Goal: Information Seeking & Learning: Learn about a topic

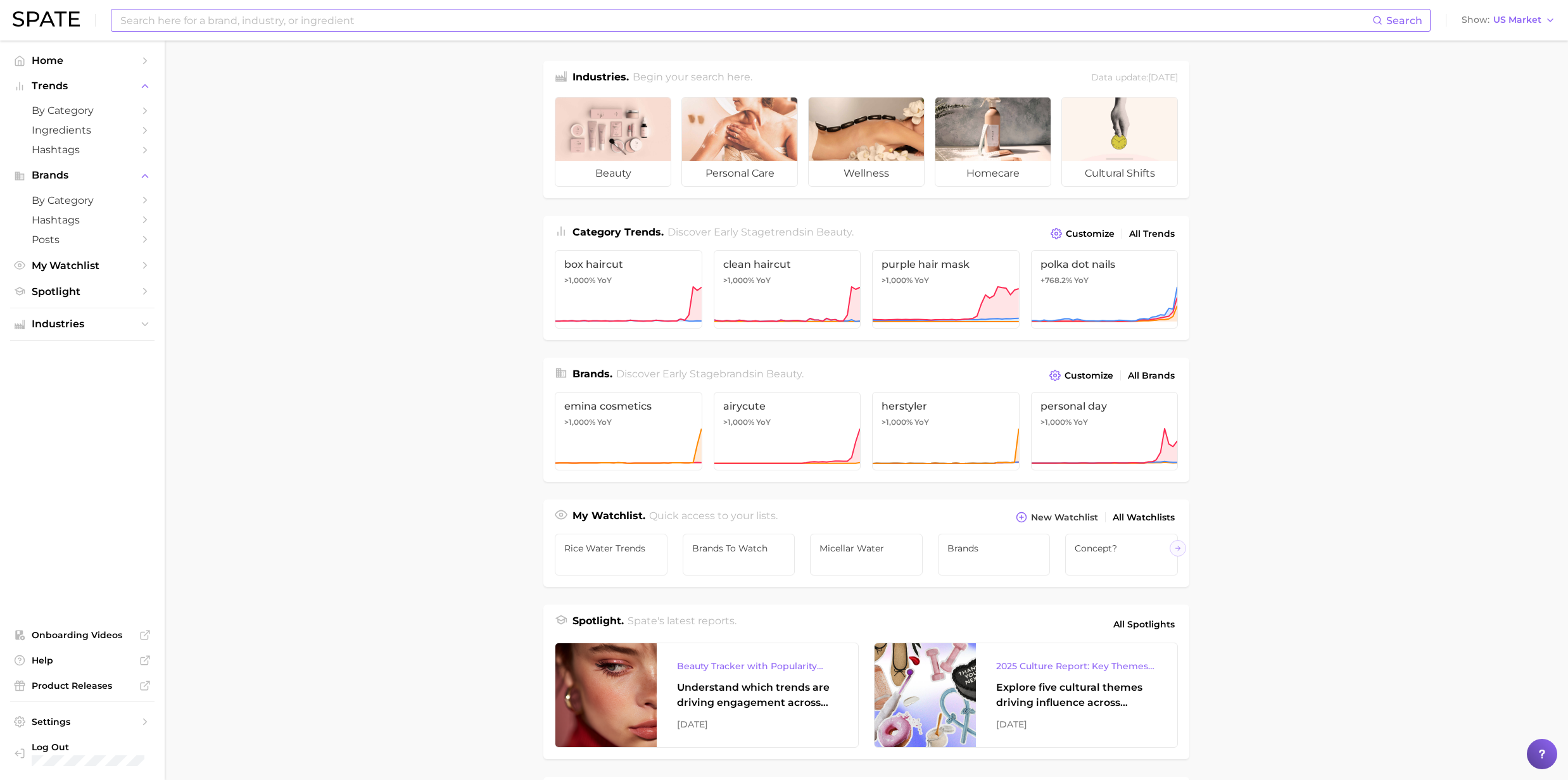
click at [242, 21] on input at bounding box center [745, 20] width 1253 height 21
type input "apple"
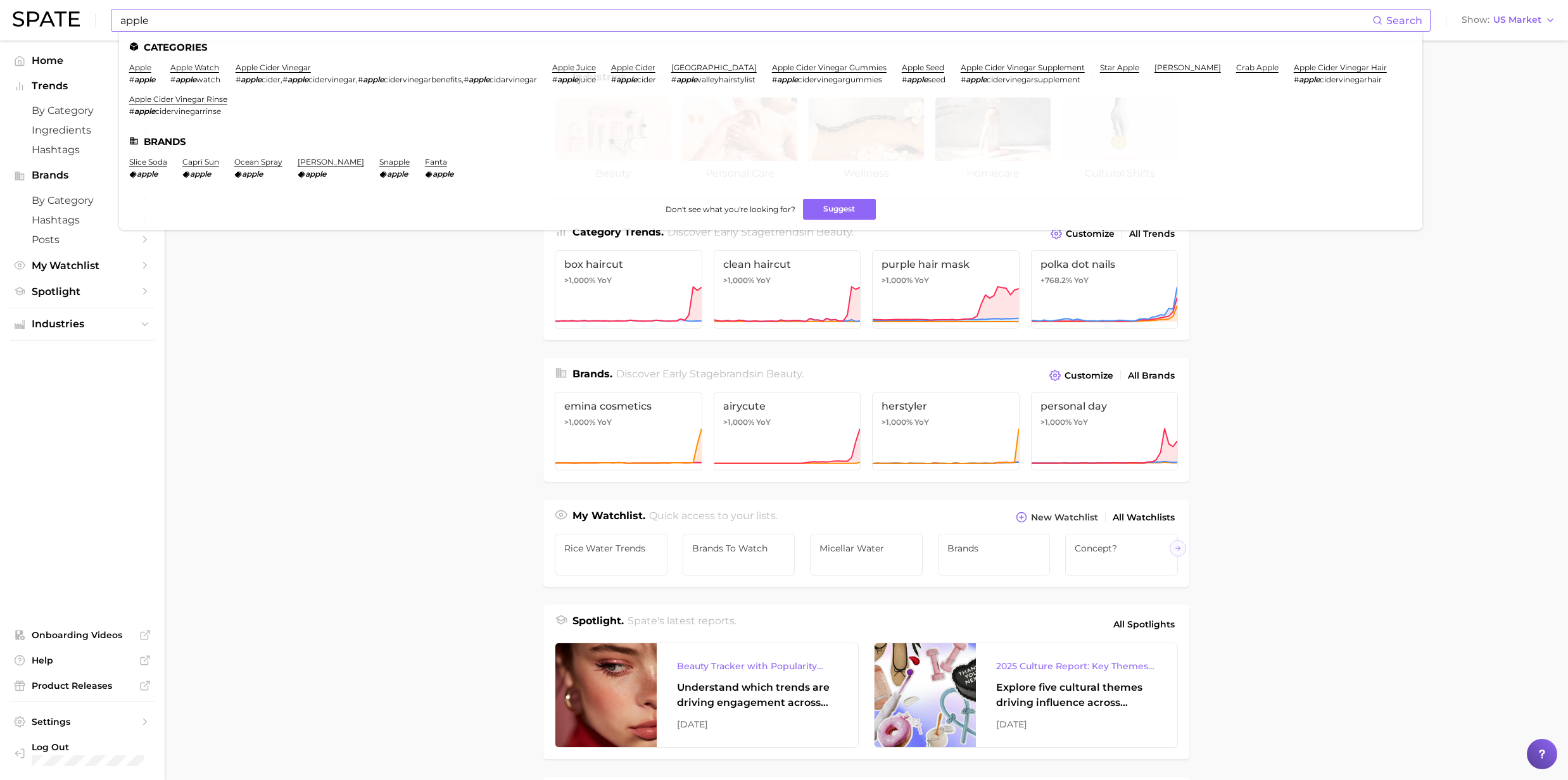
click at [142, 73] on li "apple # apple" at bounding box center [142, 73] width 26 height 21
click at [143, 69] on link "apple" at bounding box center [140, 67] width 22 height 9
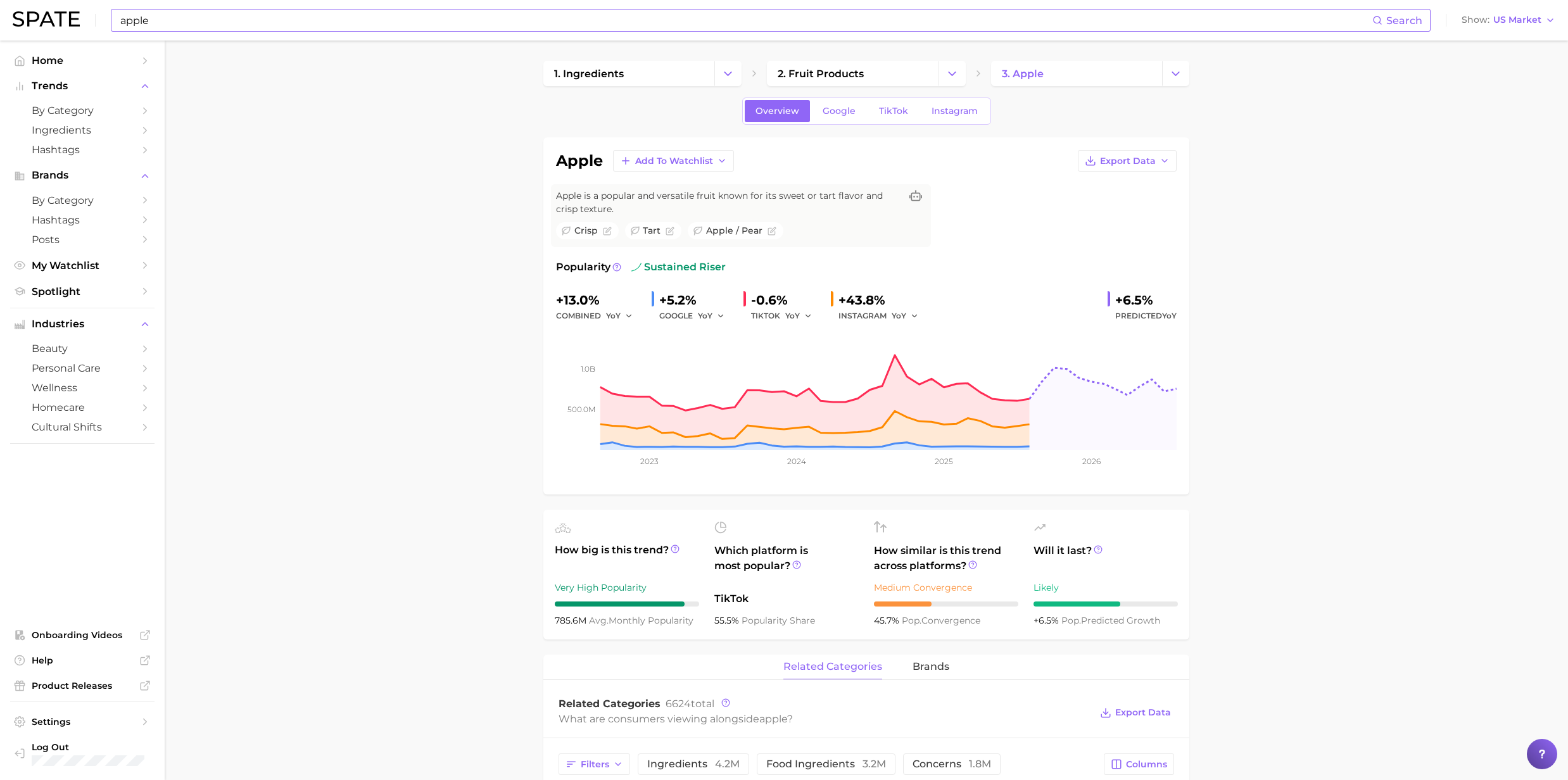
click at [140, 21] on input "apple" at bounding box center [745, 20] width 1253 height 21
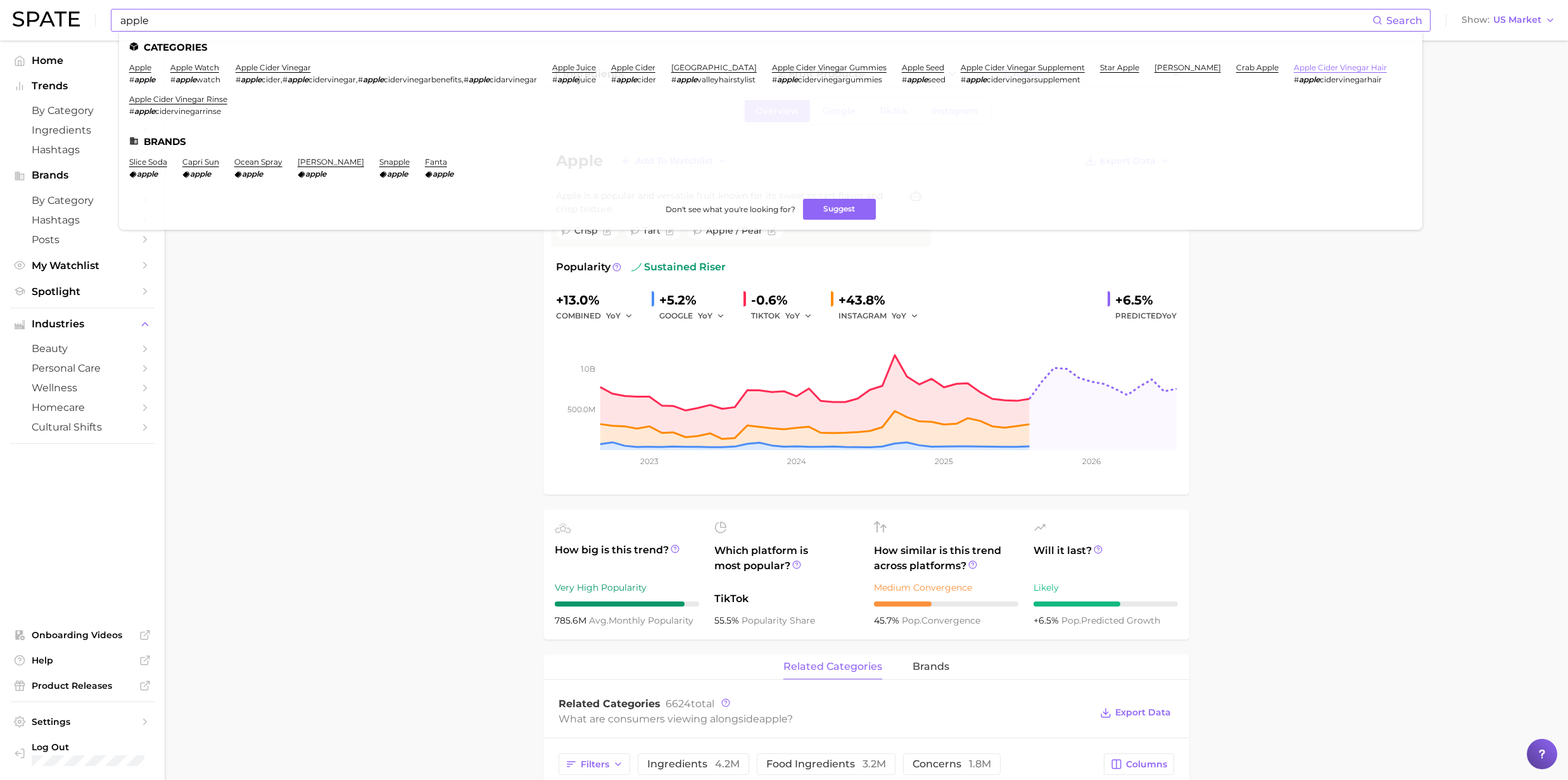
click at [1294, 73] on link "apple cider vinegar hair" at bounding box center [1340, 67] width 93 height 9
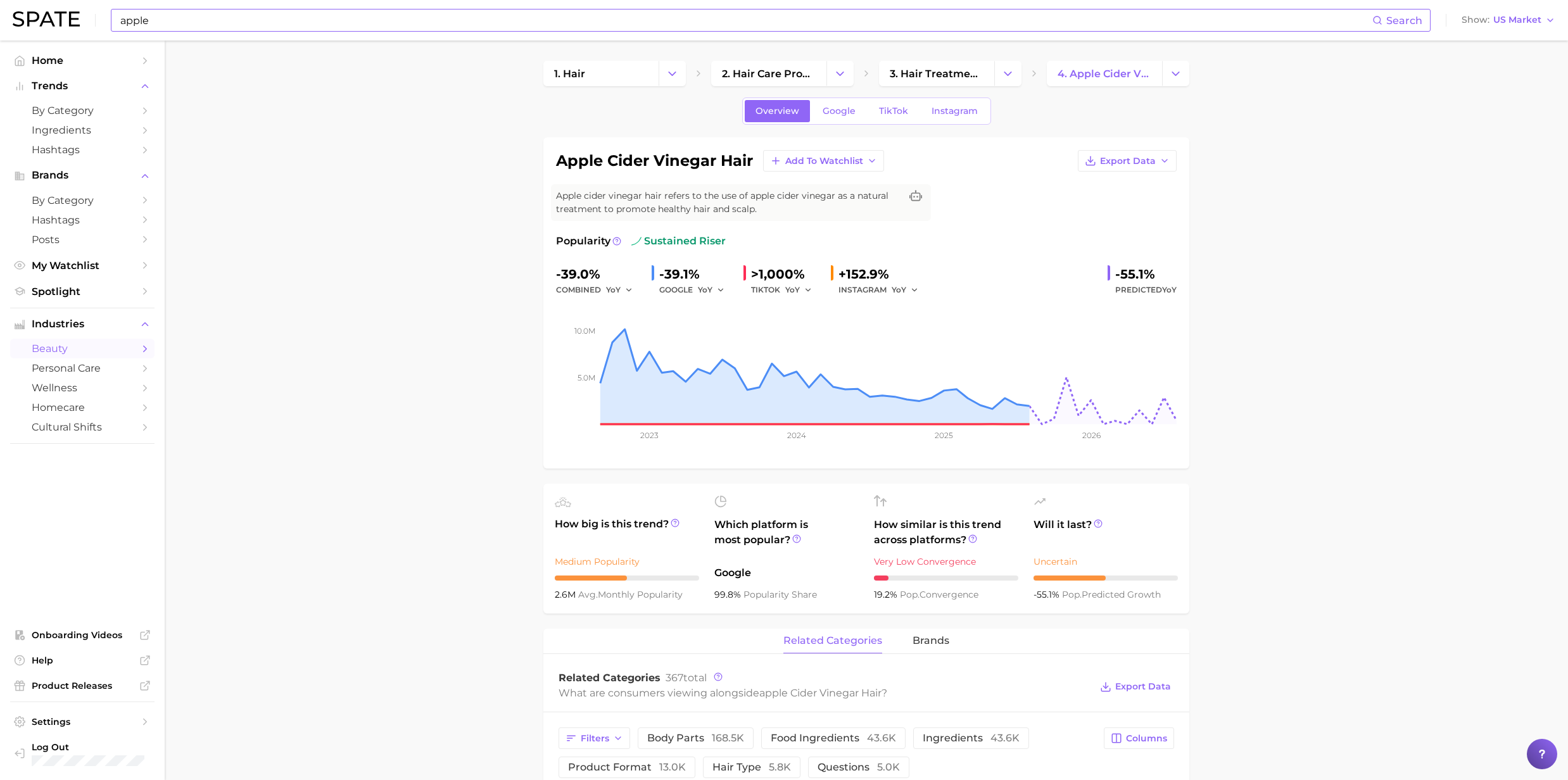
click at [142, 95] on button "Trends" at bounding box center [82, 86] width 144 height 19
click at [153, 28] on input "apple" at bounding box center [745, 20] width 1253 height 21
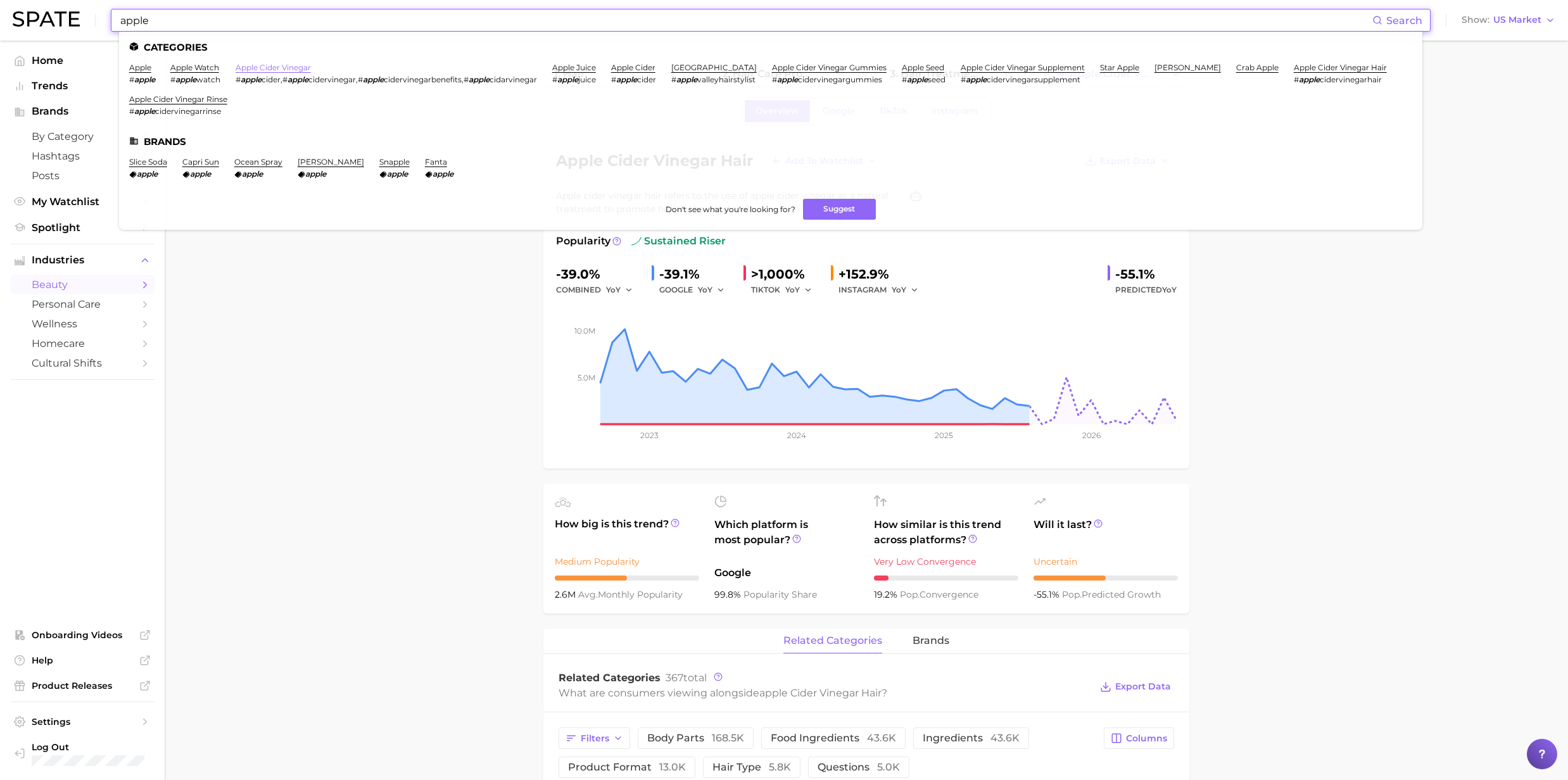
click at [282, 69] on link "apple cider vinegar" at bounding box center [274, 67] width 76 height 9
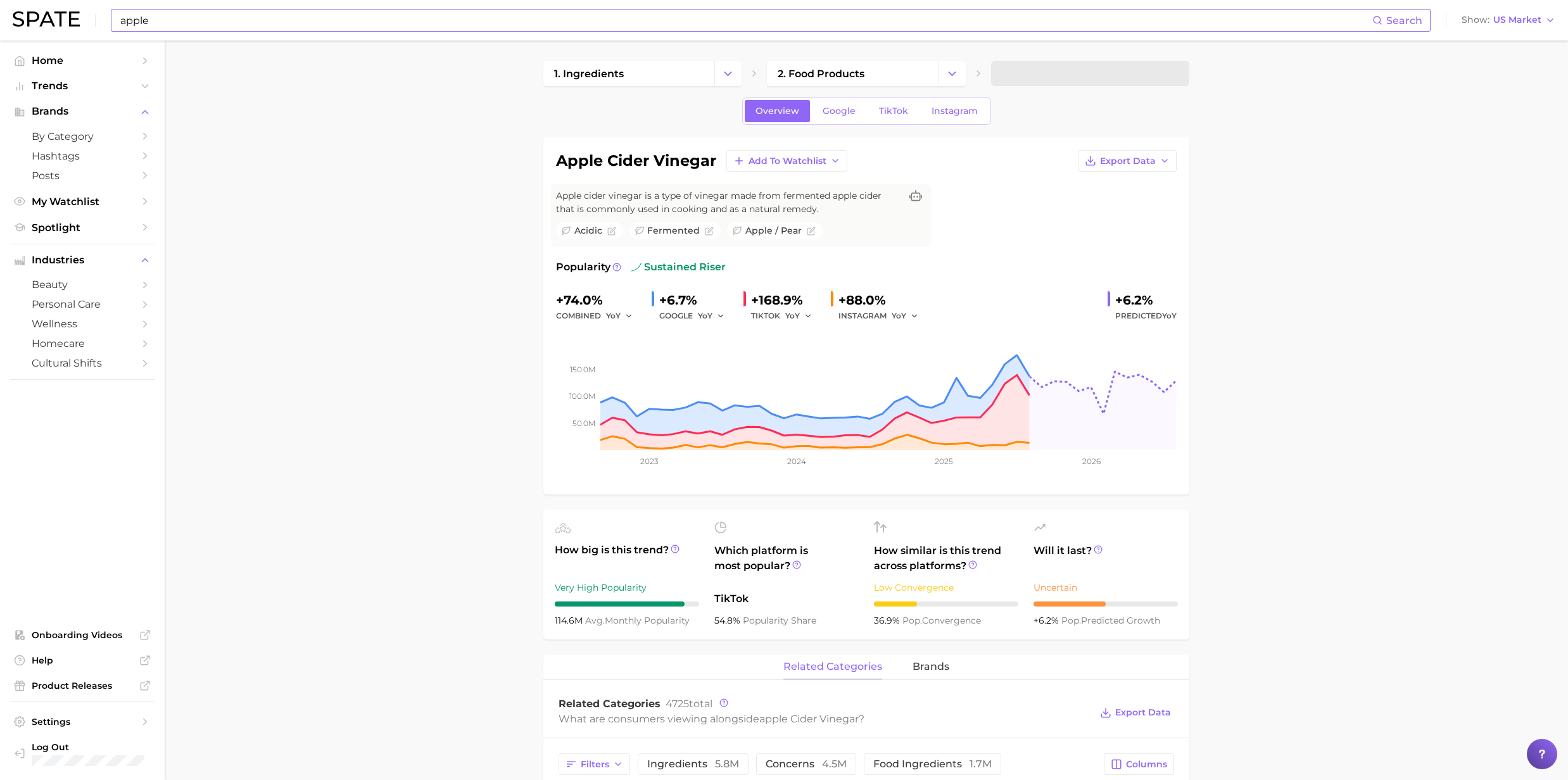
click at [182, 28] on input "apple" at bounding box center [745, 20] width 1253 height 21
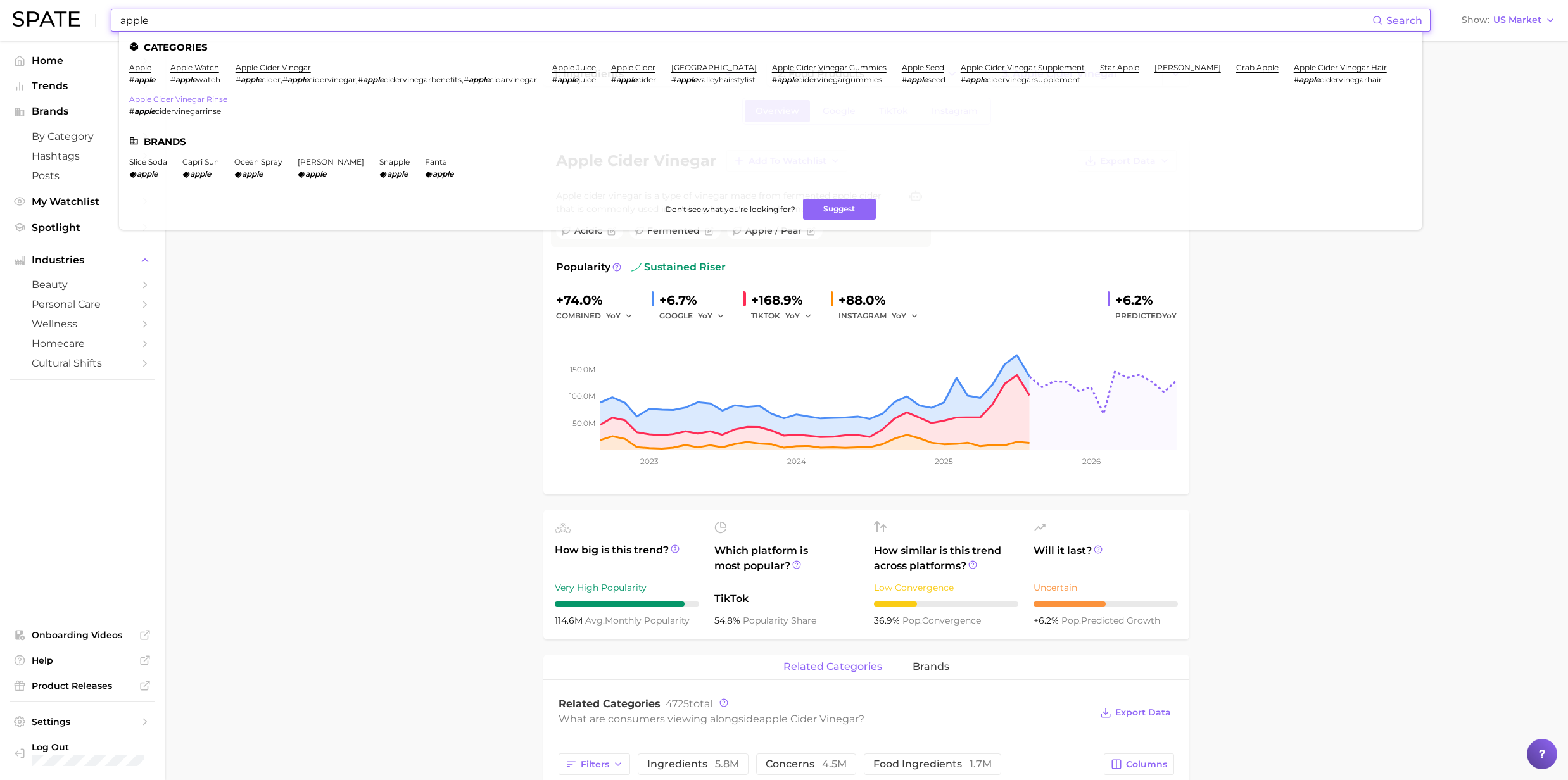
click at [227, 103] on link "apple cider vinegar rinse" at bounding box center [178, 99] width 98 height 9
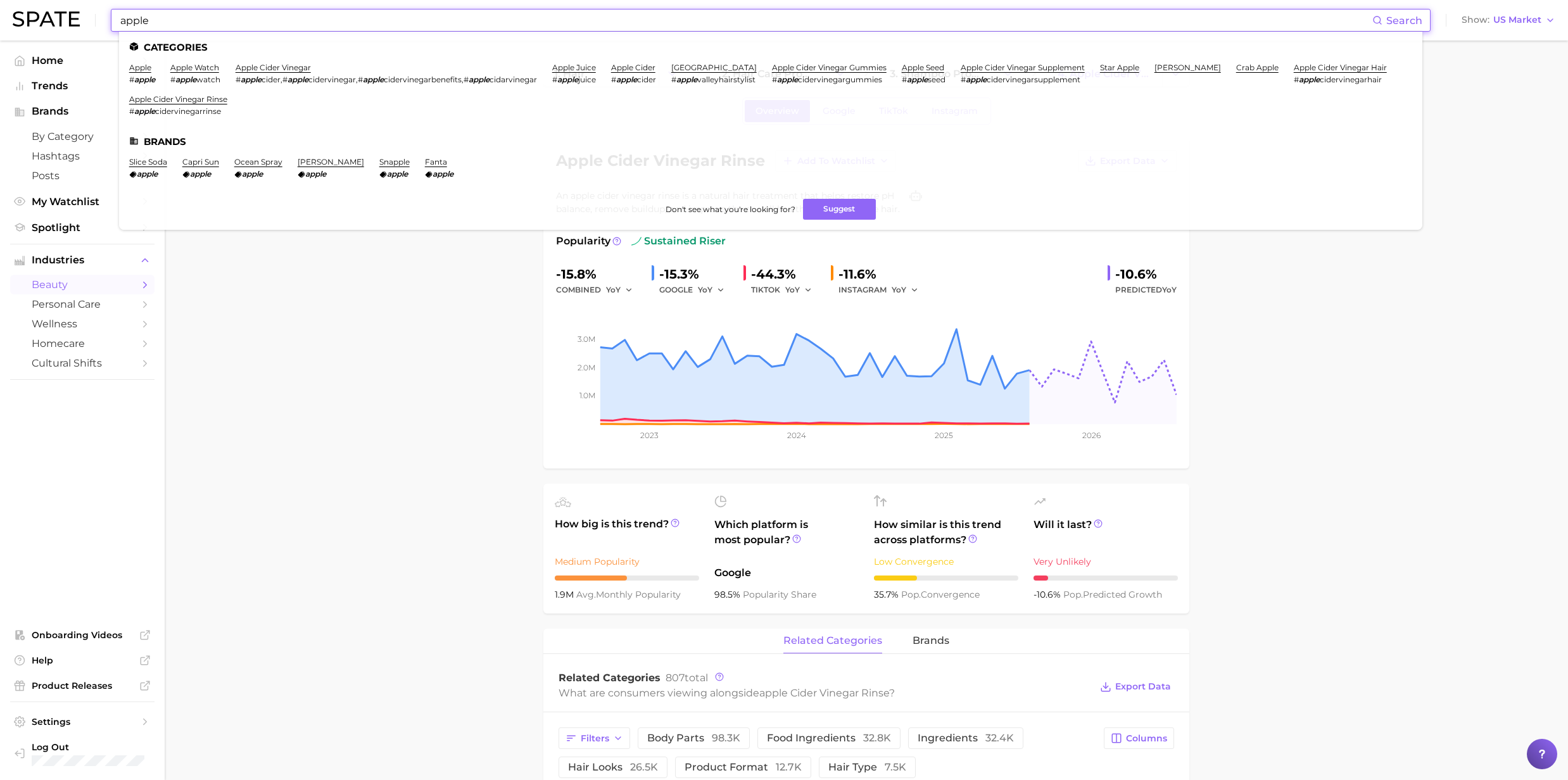
click at [198, 26] on input "apple" at bounding box center [745, 20] width 1253 height 21
click at [41, 88] on span "Trends" at bounding box center [82, 86] width 101 height 11
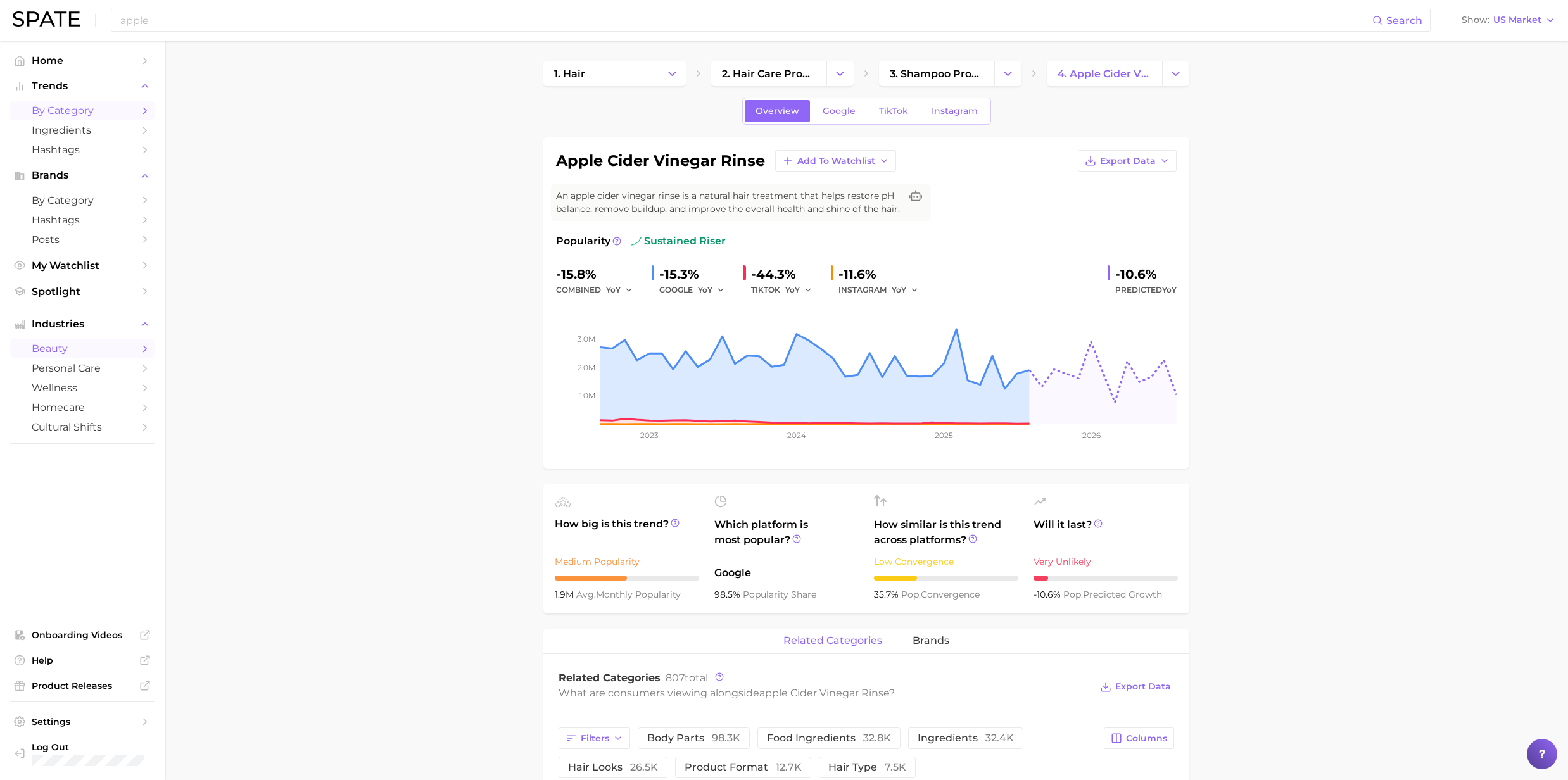
click at [65, 110] on span "by Category" at bounding box center [82, 110] width 101 height 12
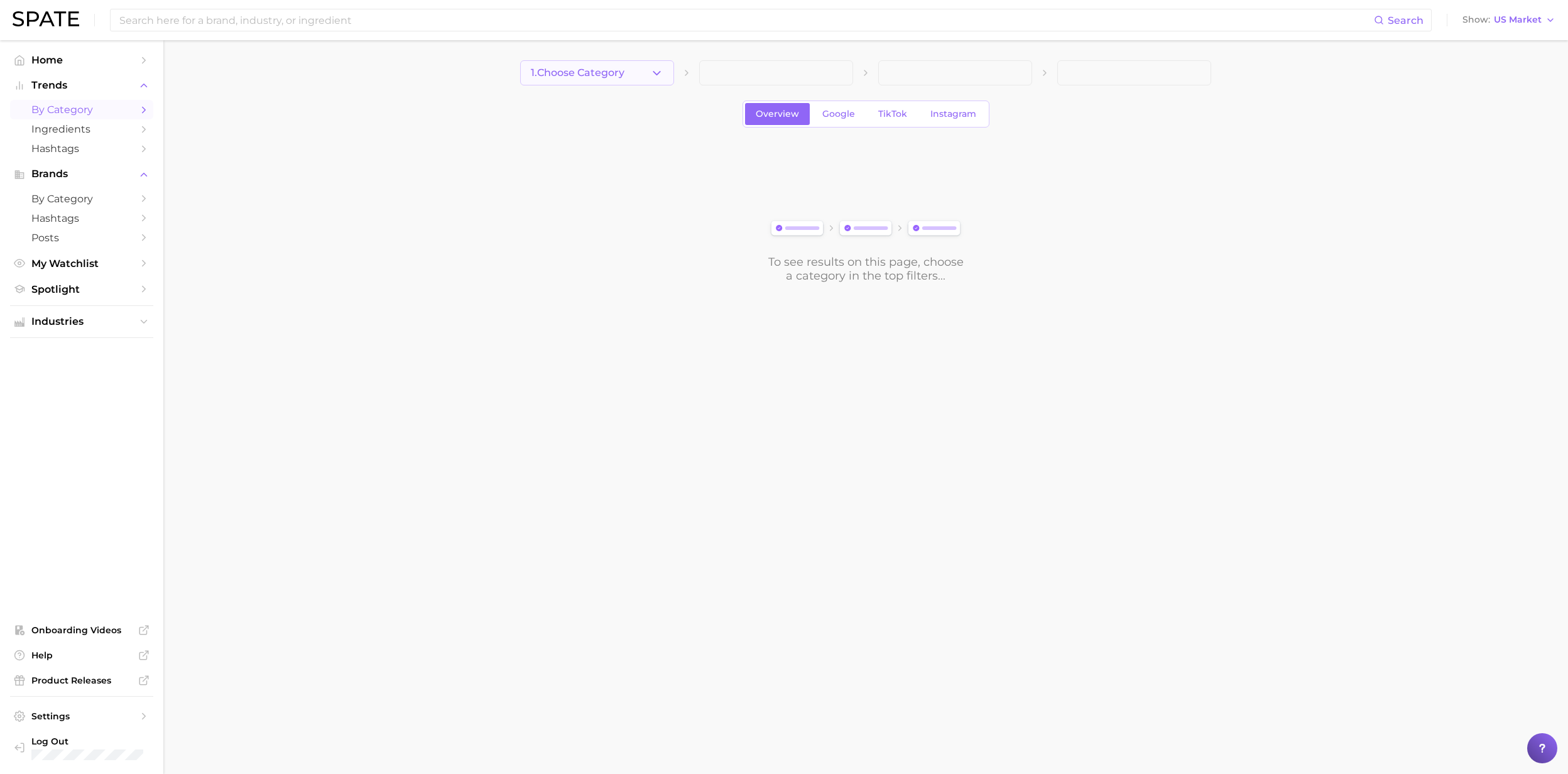
click at [662, 70] on icon "button" at bounding box center [656, 73] width 13 height 13
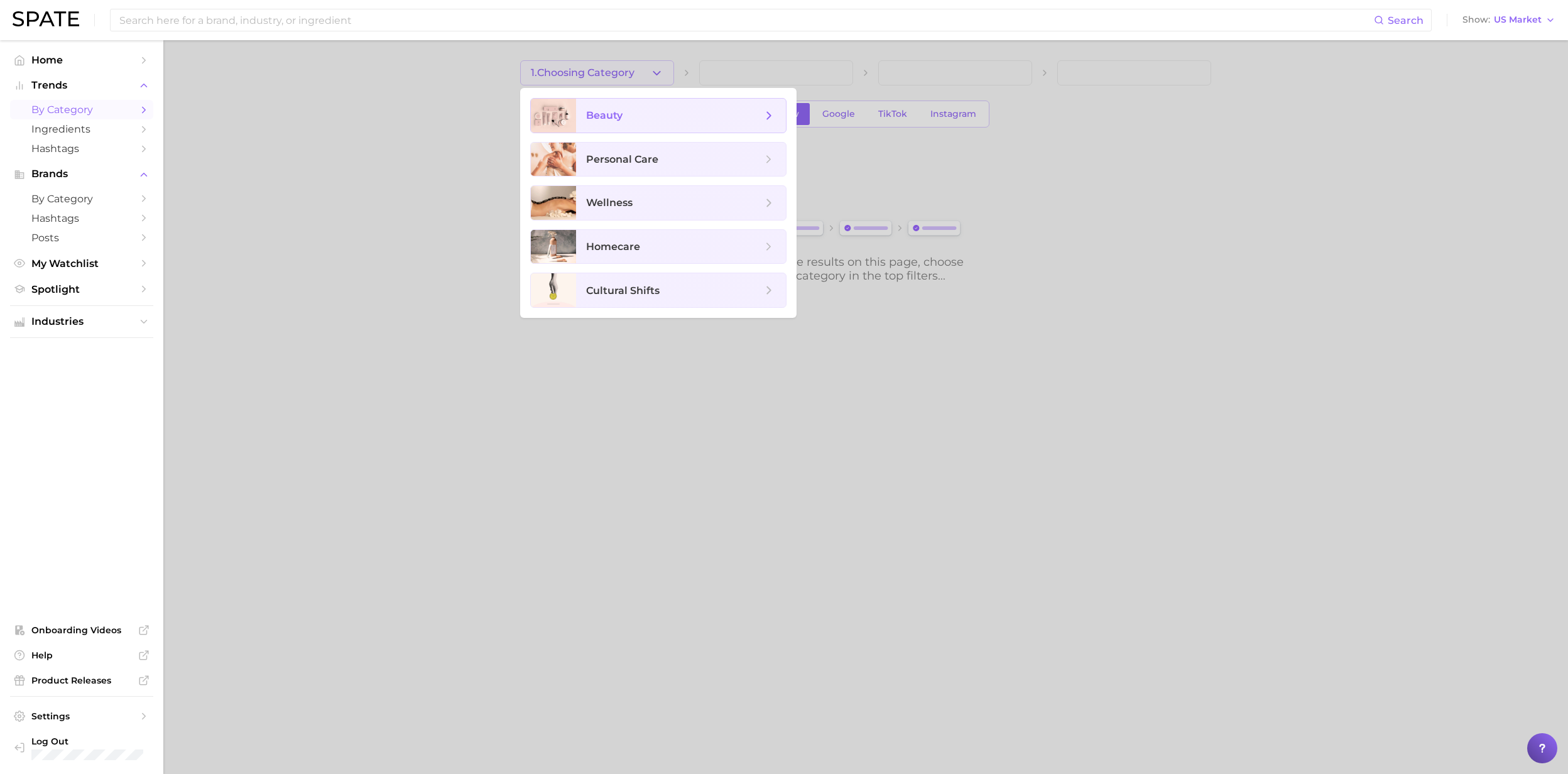
click at [585, 118] on span "beauty" at bounding box center [681, 115] width 210 height 34
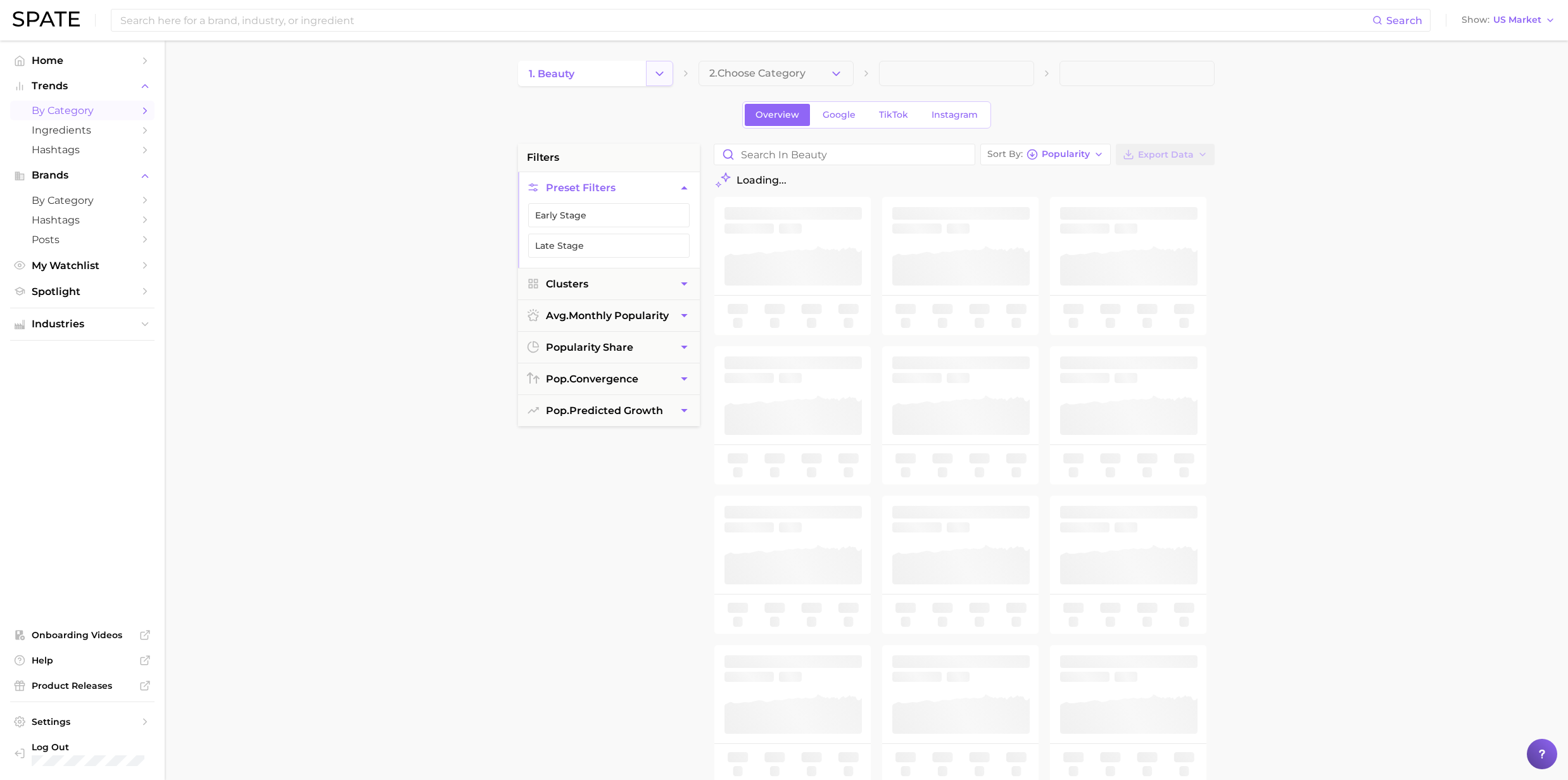
click at [667, 67] on button "Change Category" at bounding box center [659, 73] width 28 height 25
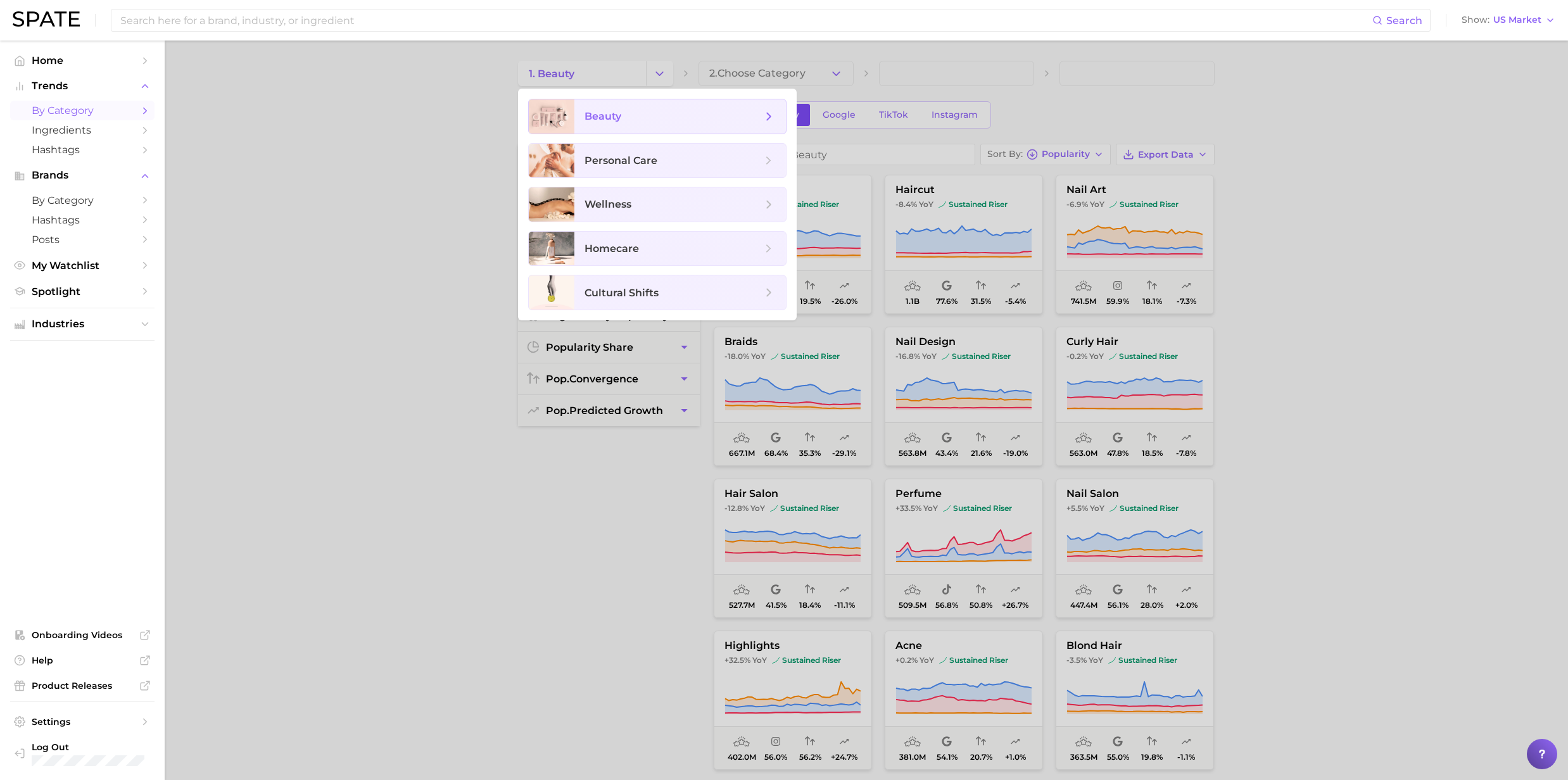
click at [766, 114] on icon at bounding box center [769, 117] width 14 height 14
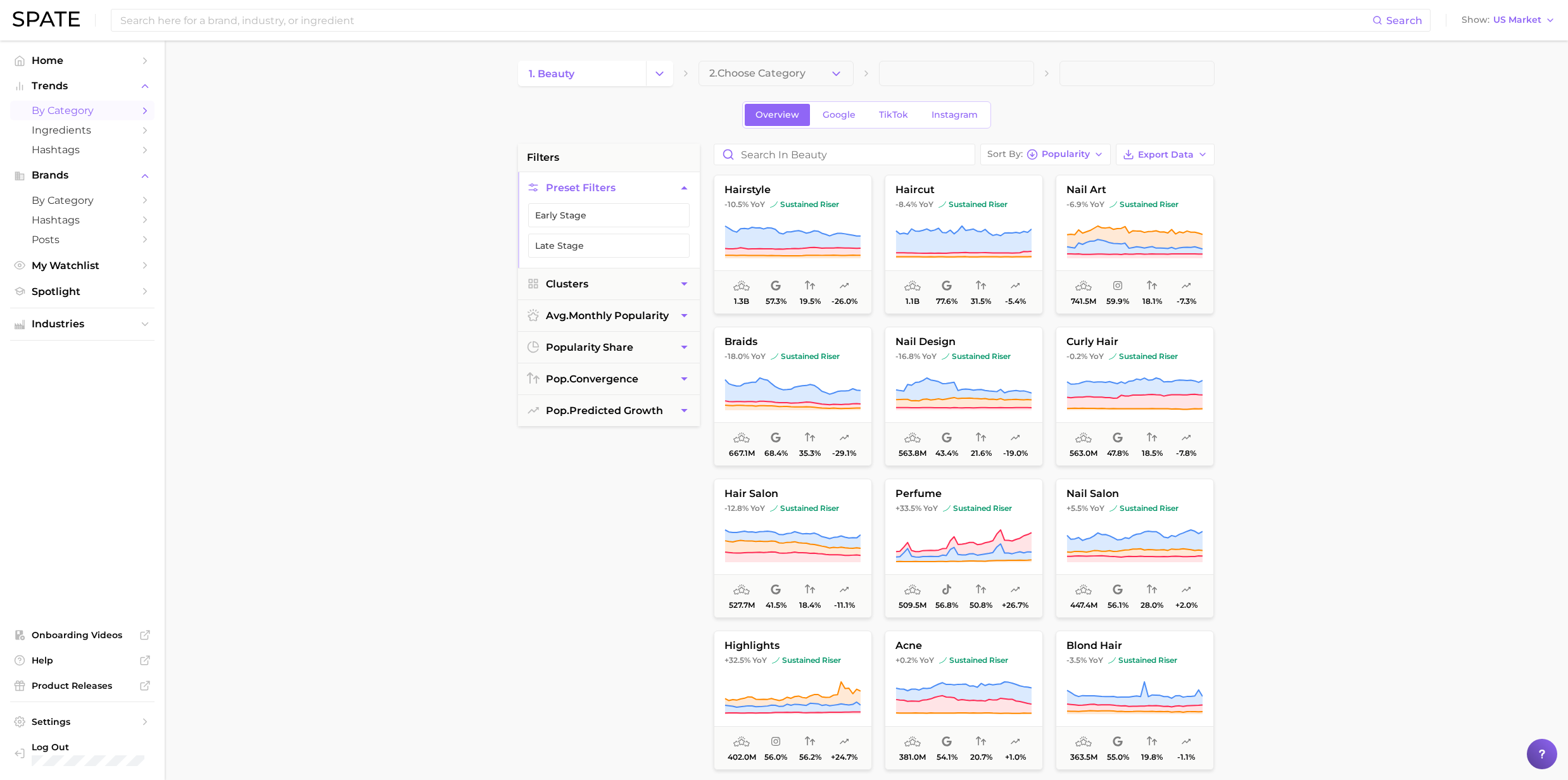
click at [839, 77] on icon "button" at bounding box center [836, 73] width 13 height 13
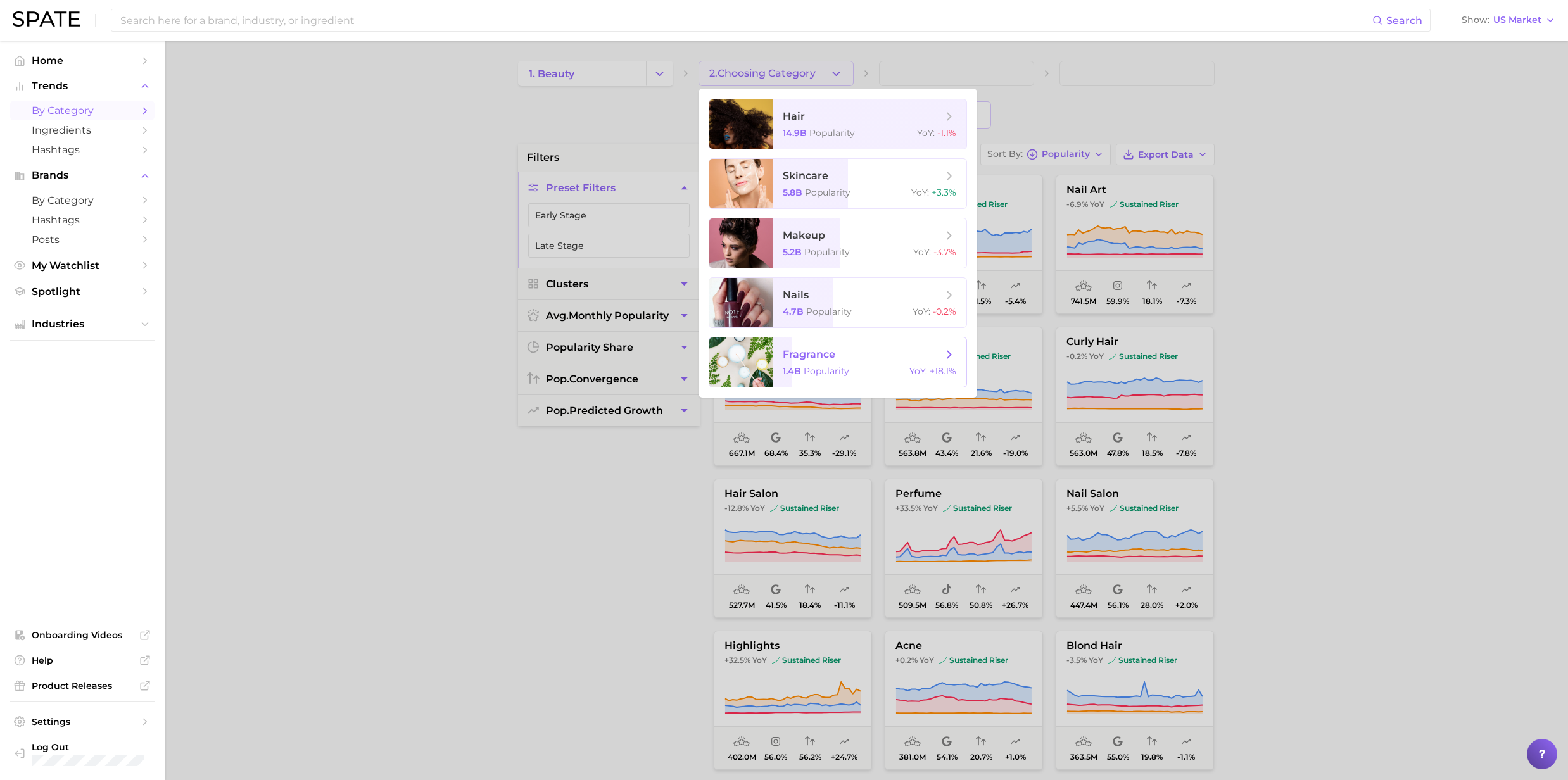
click at [799, 365] on span "fragrance 1.4b Popularity YoY : +18.1%" at bounding box center [870, 362] width 194 height 50
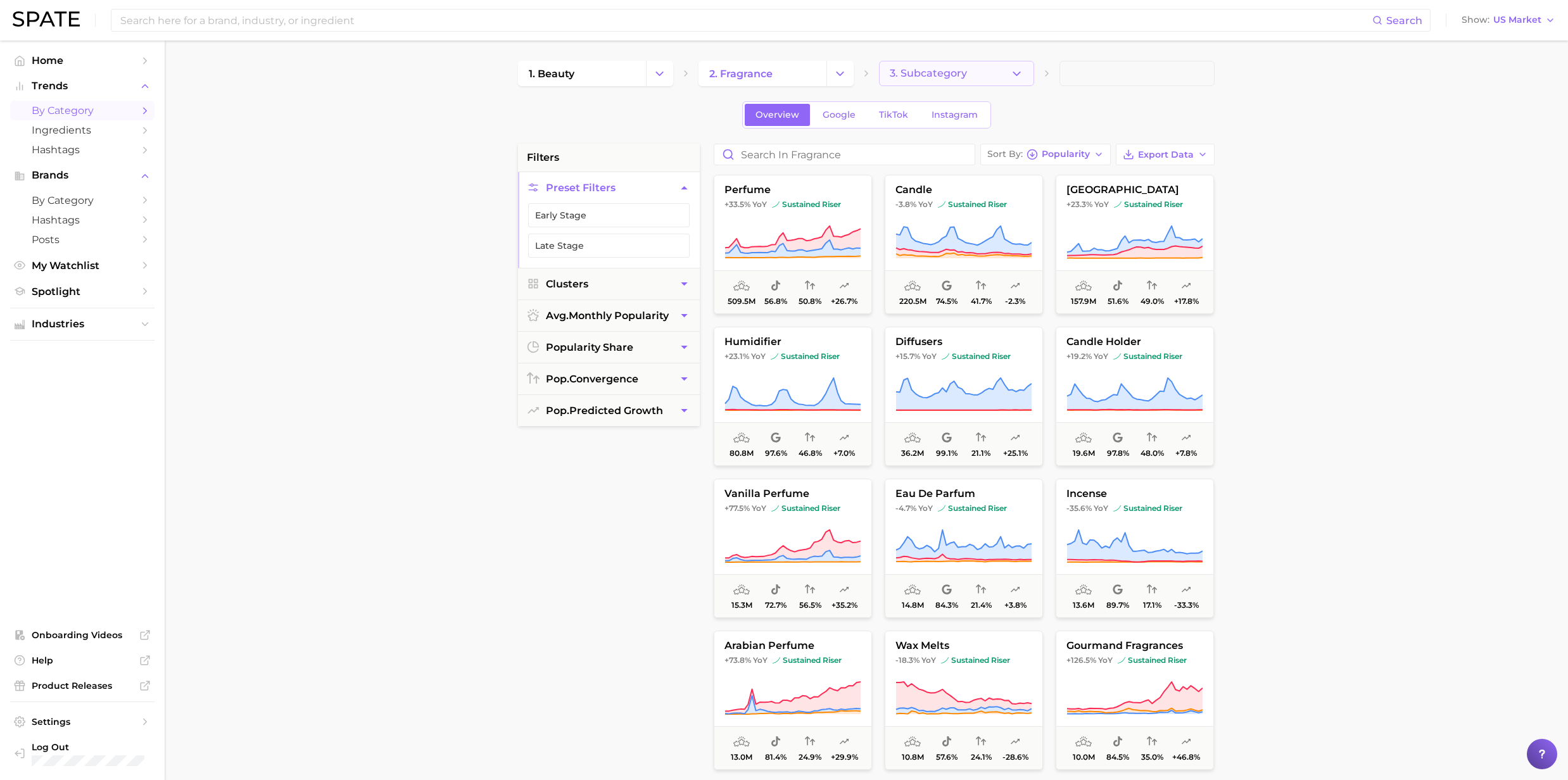
click at [1019, 69] on icon "button" at bounding box center [1017, 73] width 13 height 13
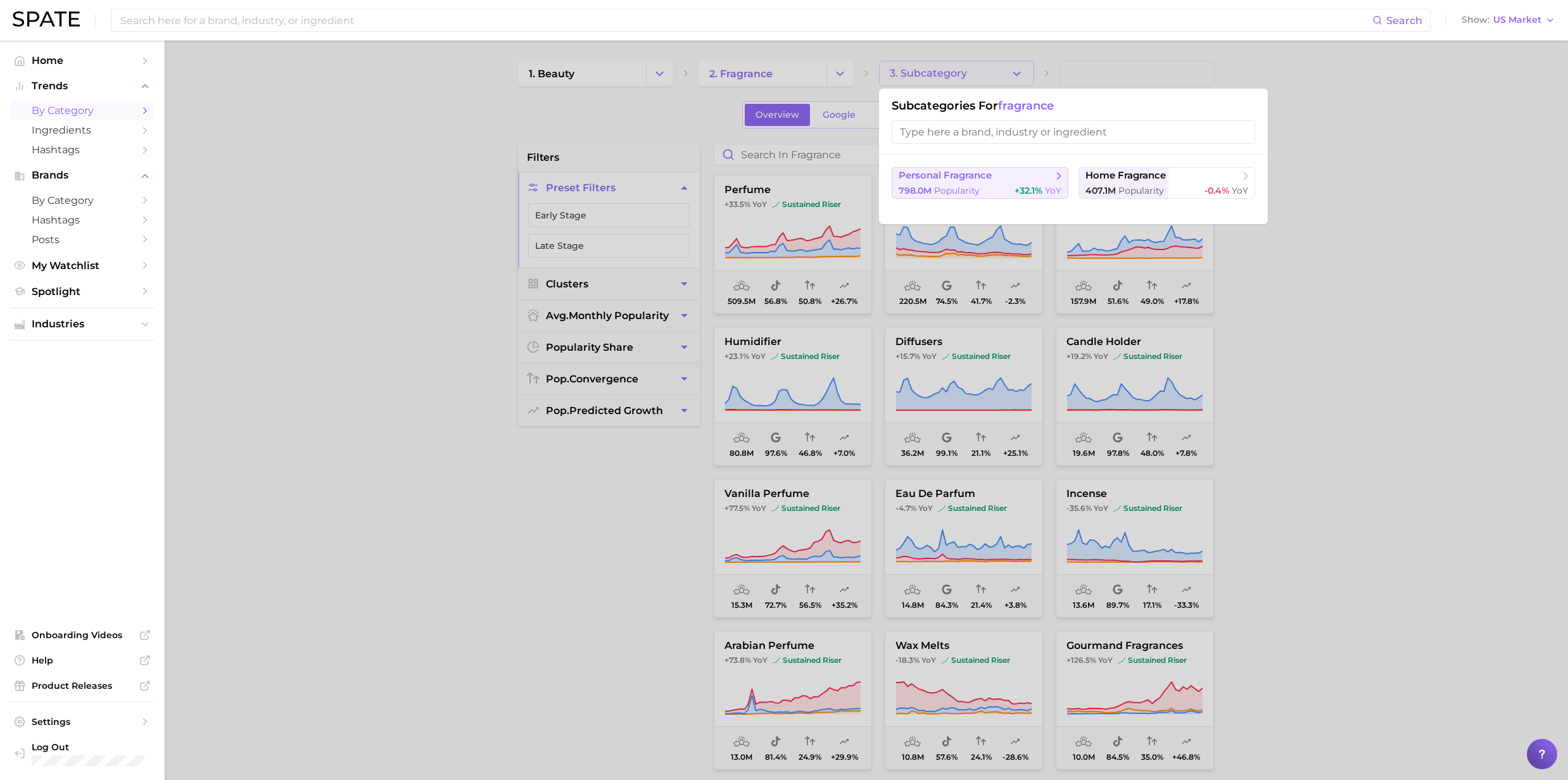
click at [984, 172] on span "personal fragrance" at bounding box center [945, 175] width 93 height 12
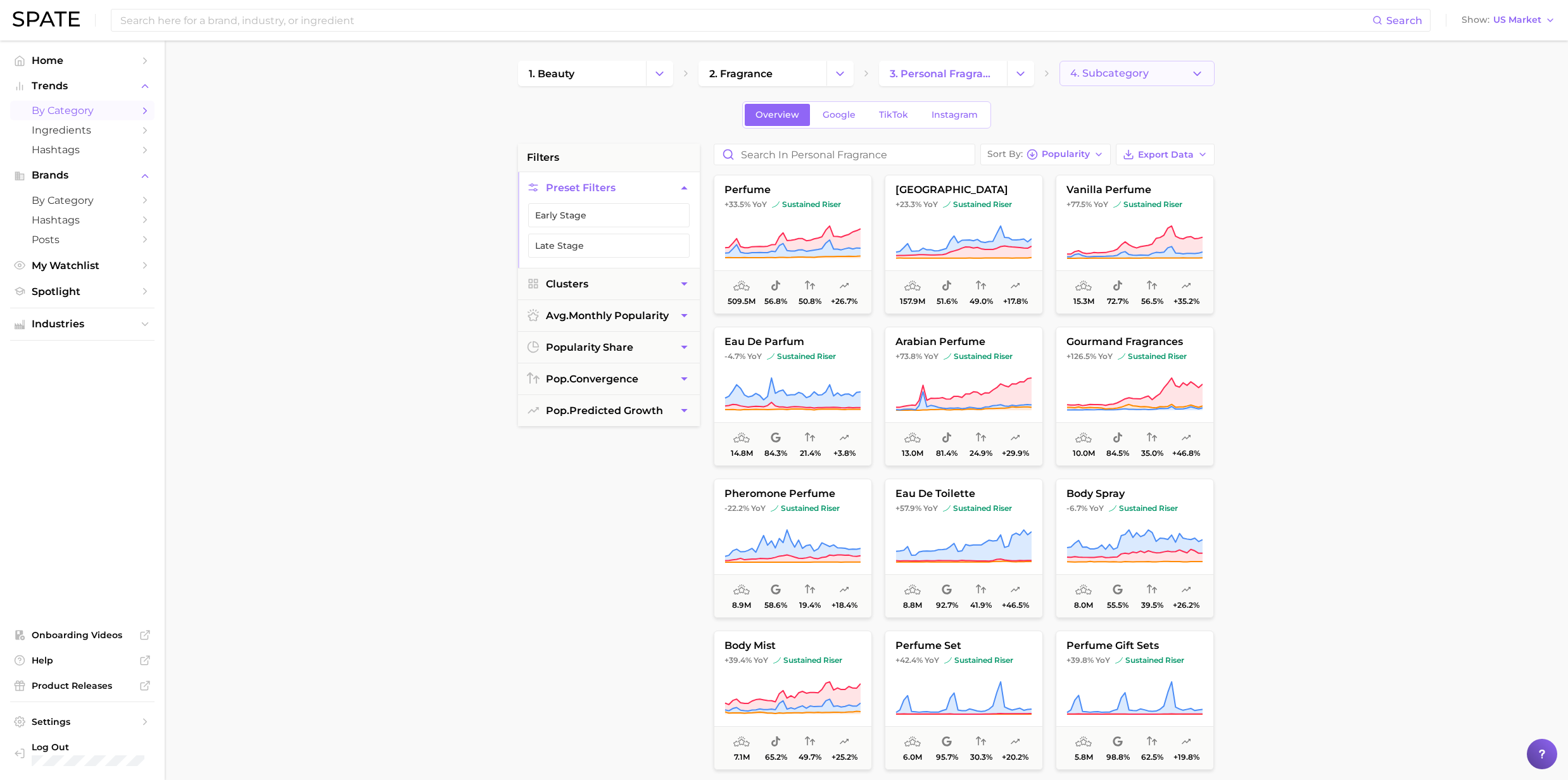
click at [1202, 71] on icon "button" at bounding box center [1197, 73] width 13 height 13
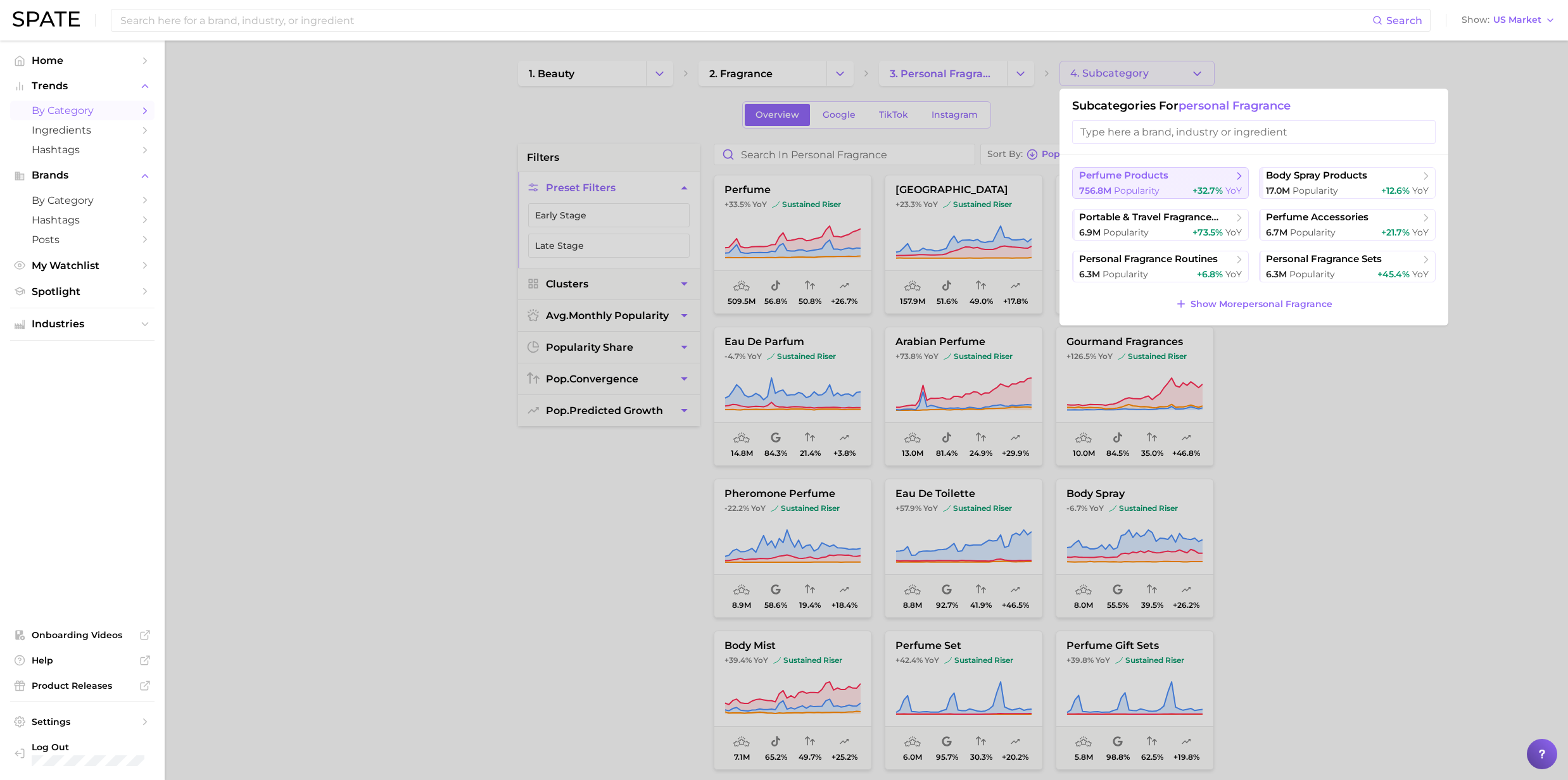
click at [1171, 186] on div "756.8m Popularity +32.7% YoY" at bounding box center [1160, 190] width 162 height 12
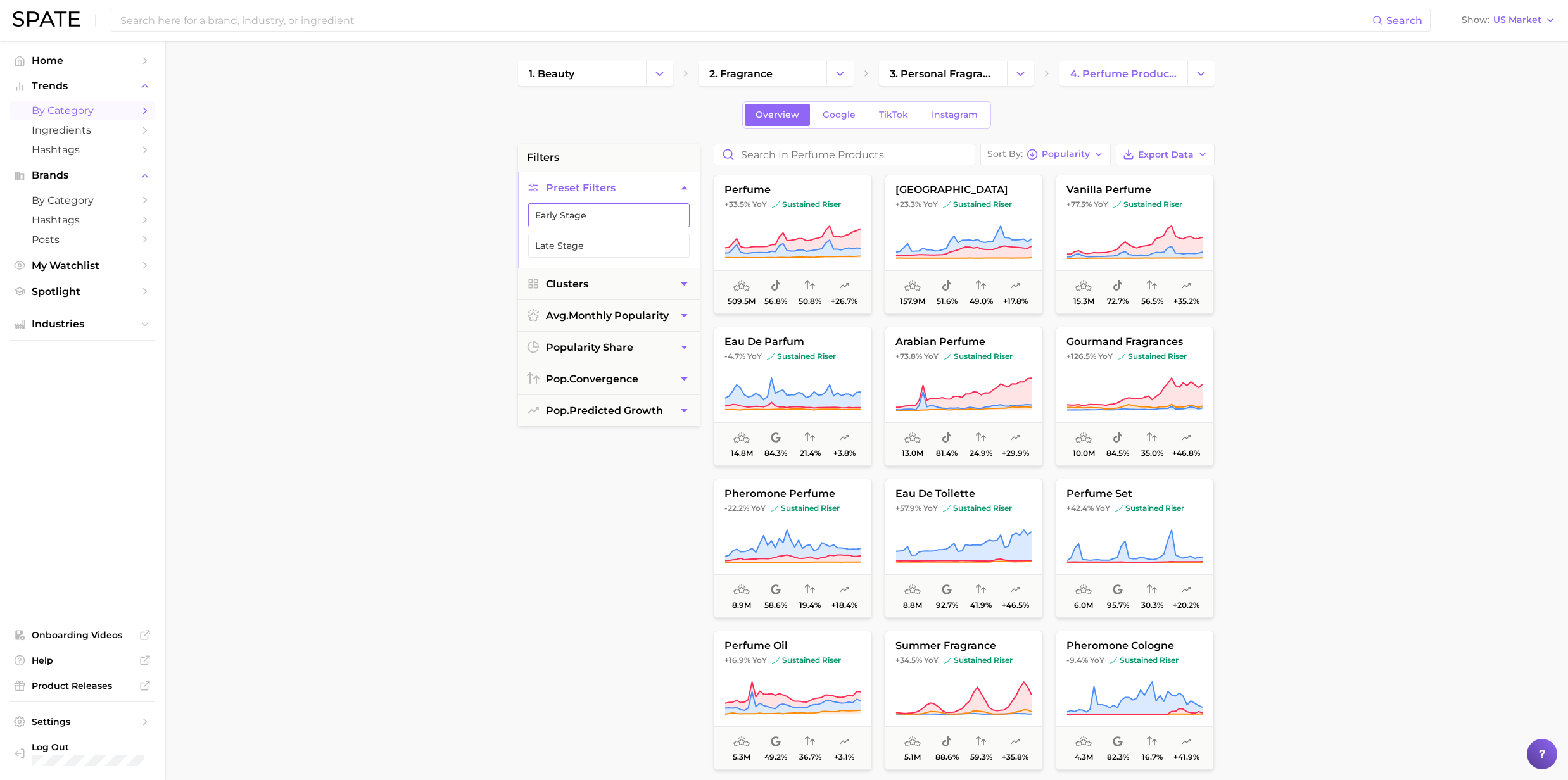
click at [561, 214] on button "Early Stage" at bounding box center [609, 215] width 162 height 24
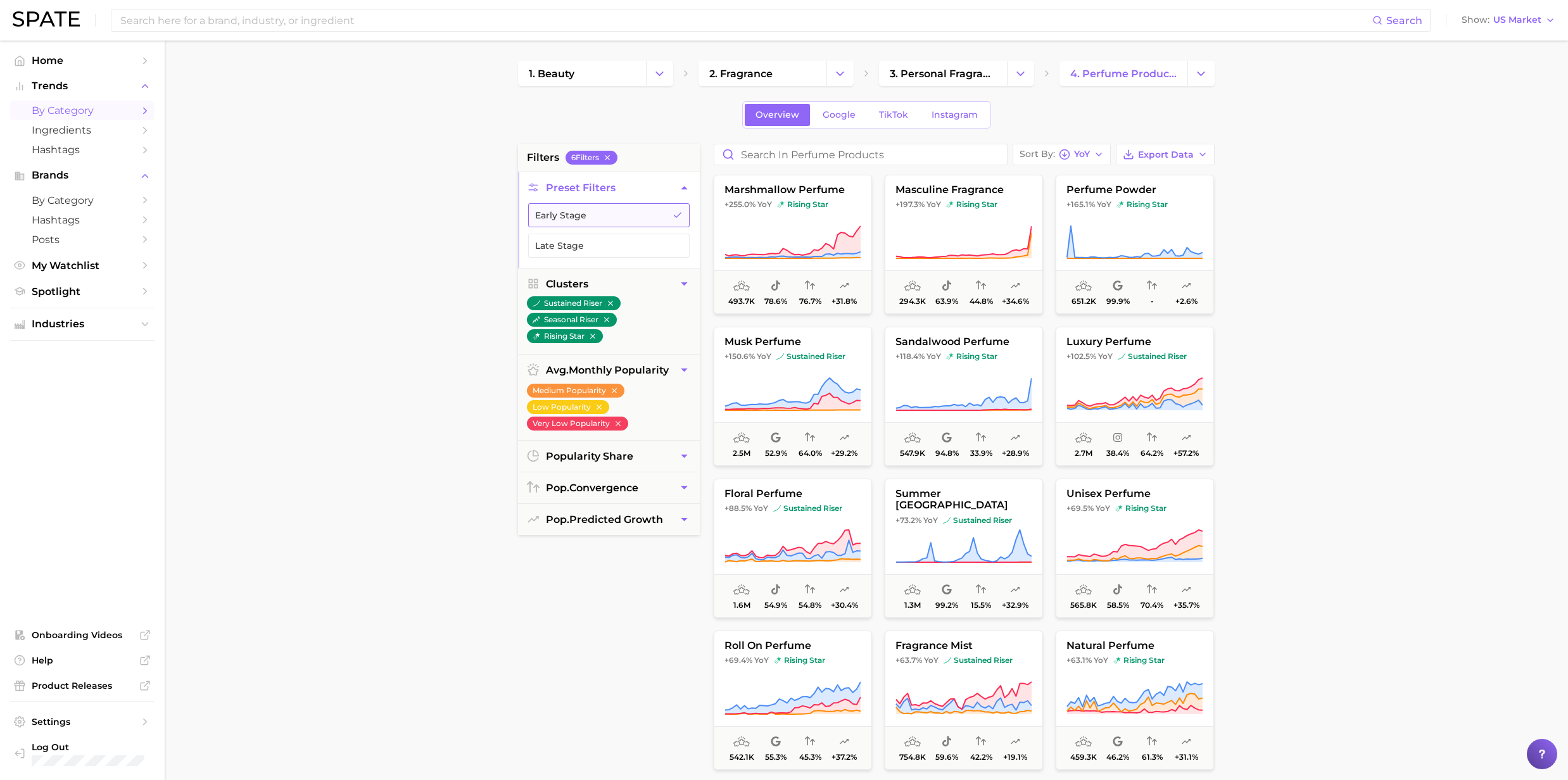
click at [637, 211] on button "Early Stage" at bounding box center [609, 215] width 162 height 24
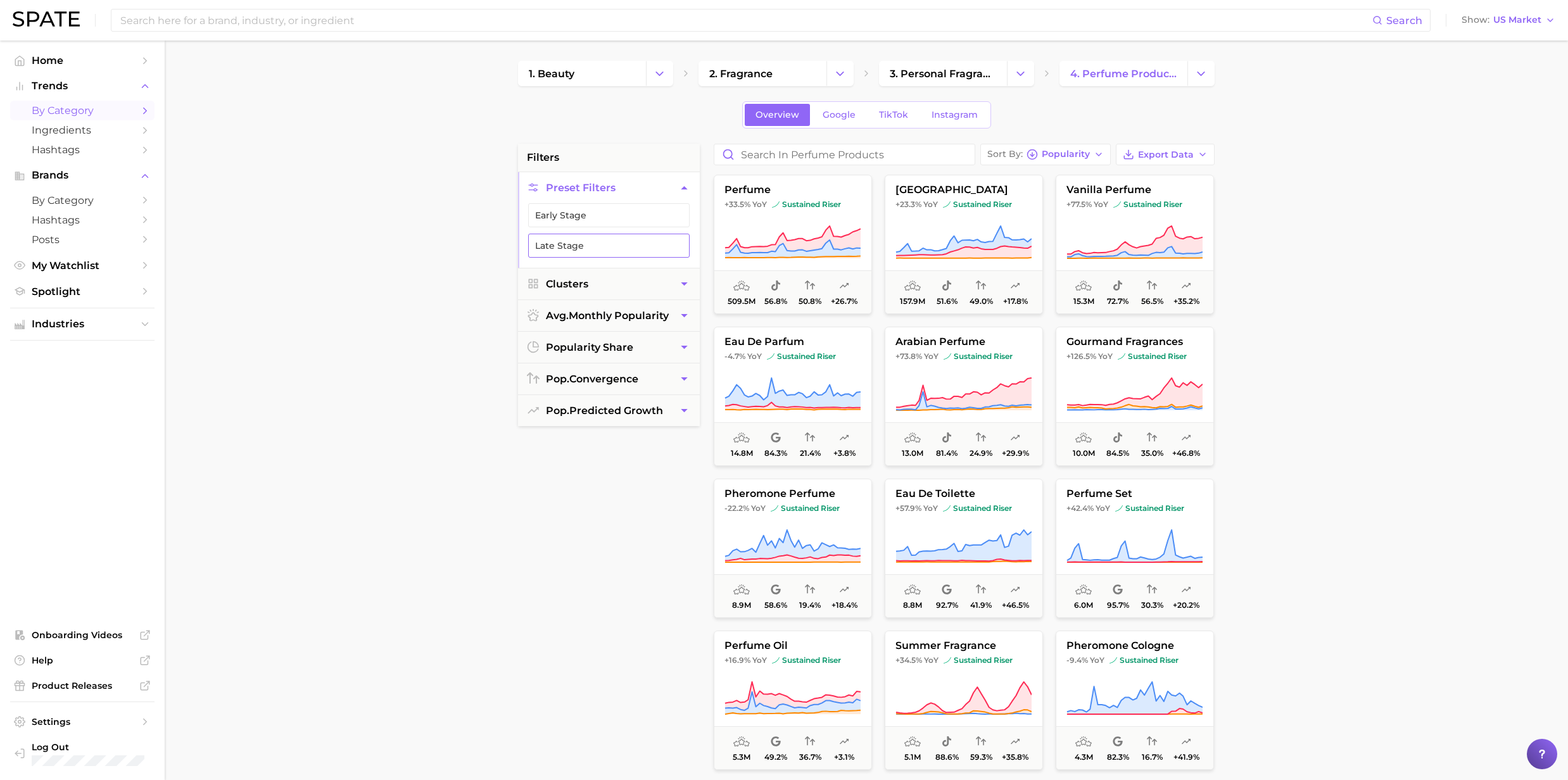
click at [626, 237] on button "Late Stage" at bounding box center [609, 245] width 162 height 24
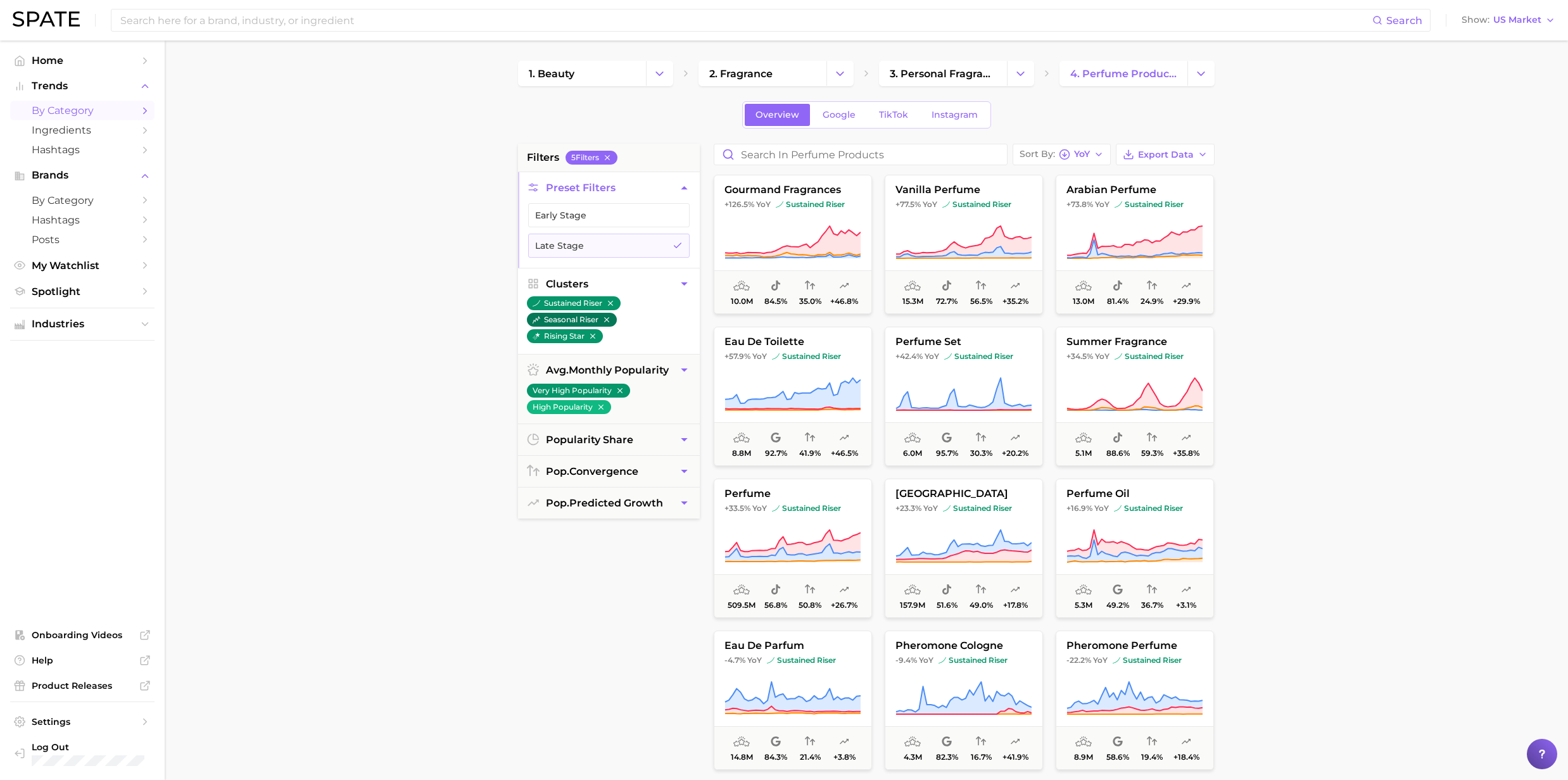
click at [556, 327] on button "seasonal riser" at bounding box center [572, 320] width 90 height 14
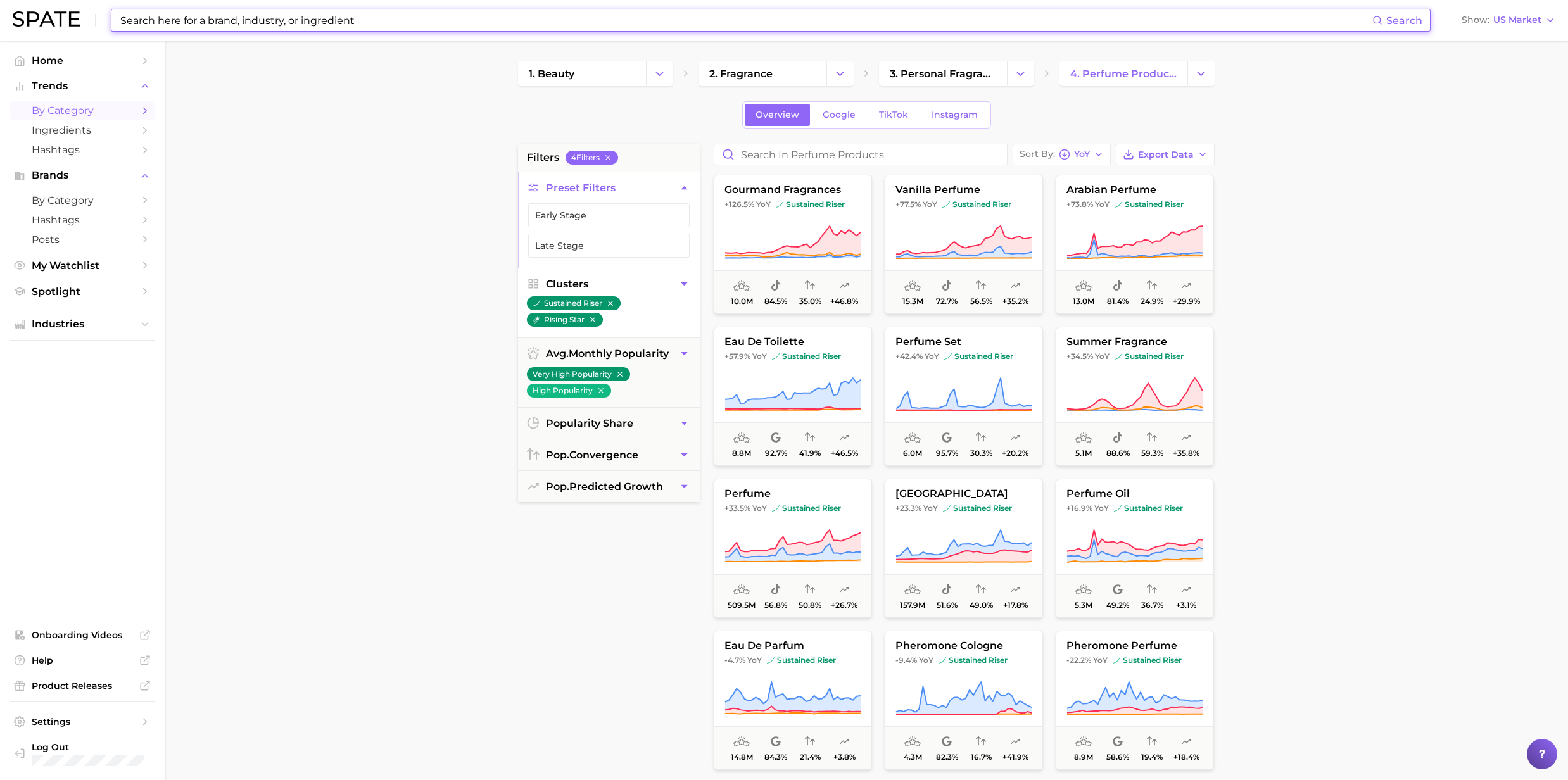
click at [229, 24] on input at bounding box center [745, 20] width 1253 height 21
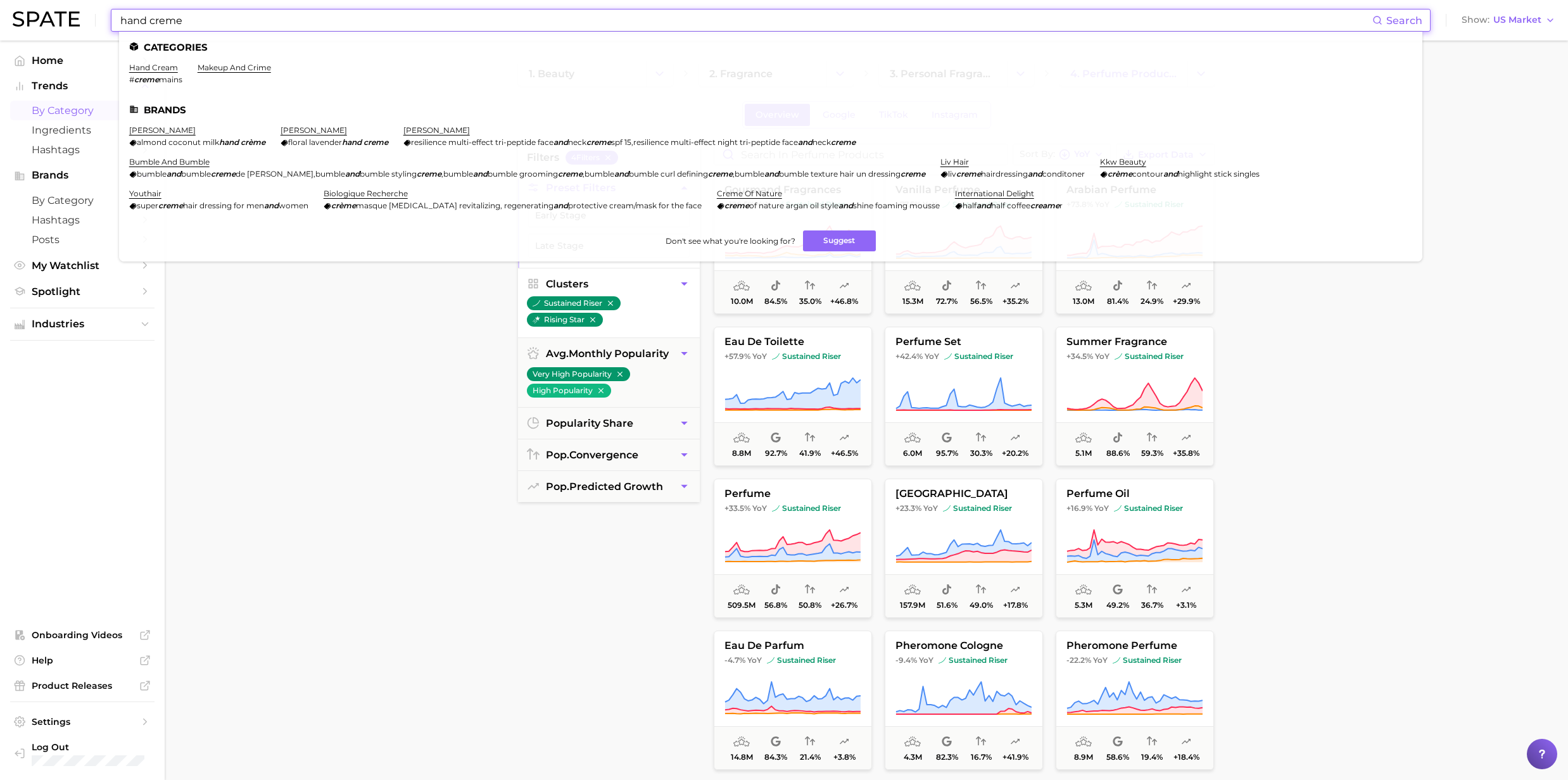
type input "hand creme"
click at [159, 77] on em "creme" at bounding box center [146, 80] width 24 height 9
click at [144, 65] on link "hand cream" at bounding box center [154, 67] width 49 height 9
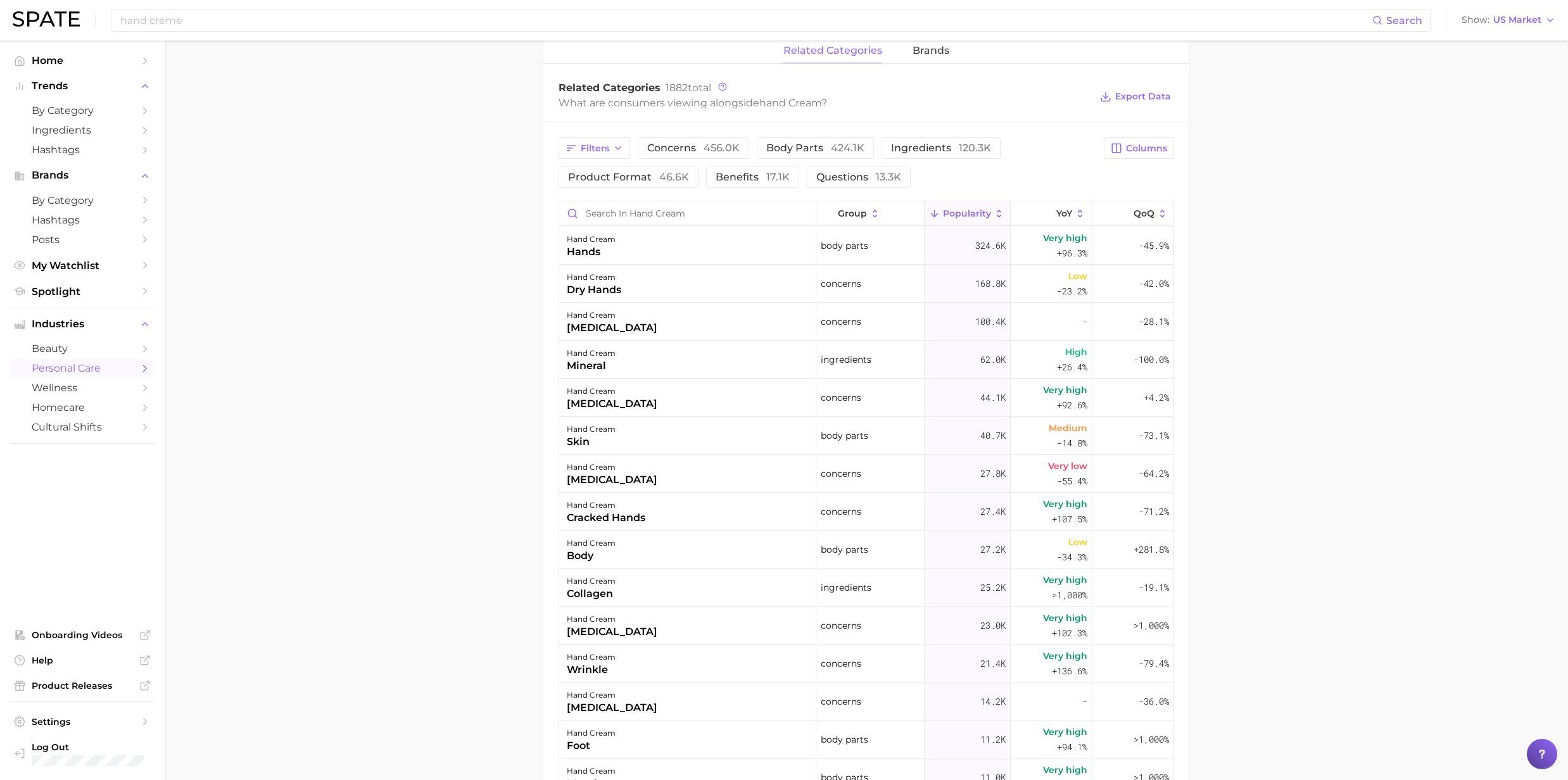
scroll to position [591, 0]
click at [1075, 213] on icon at bounding box center [1081, 213] width 11 height 11
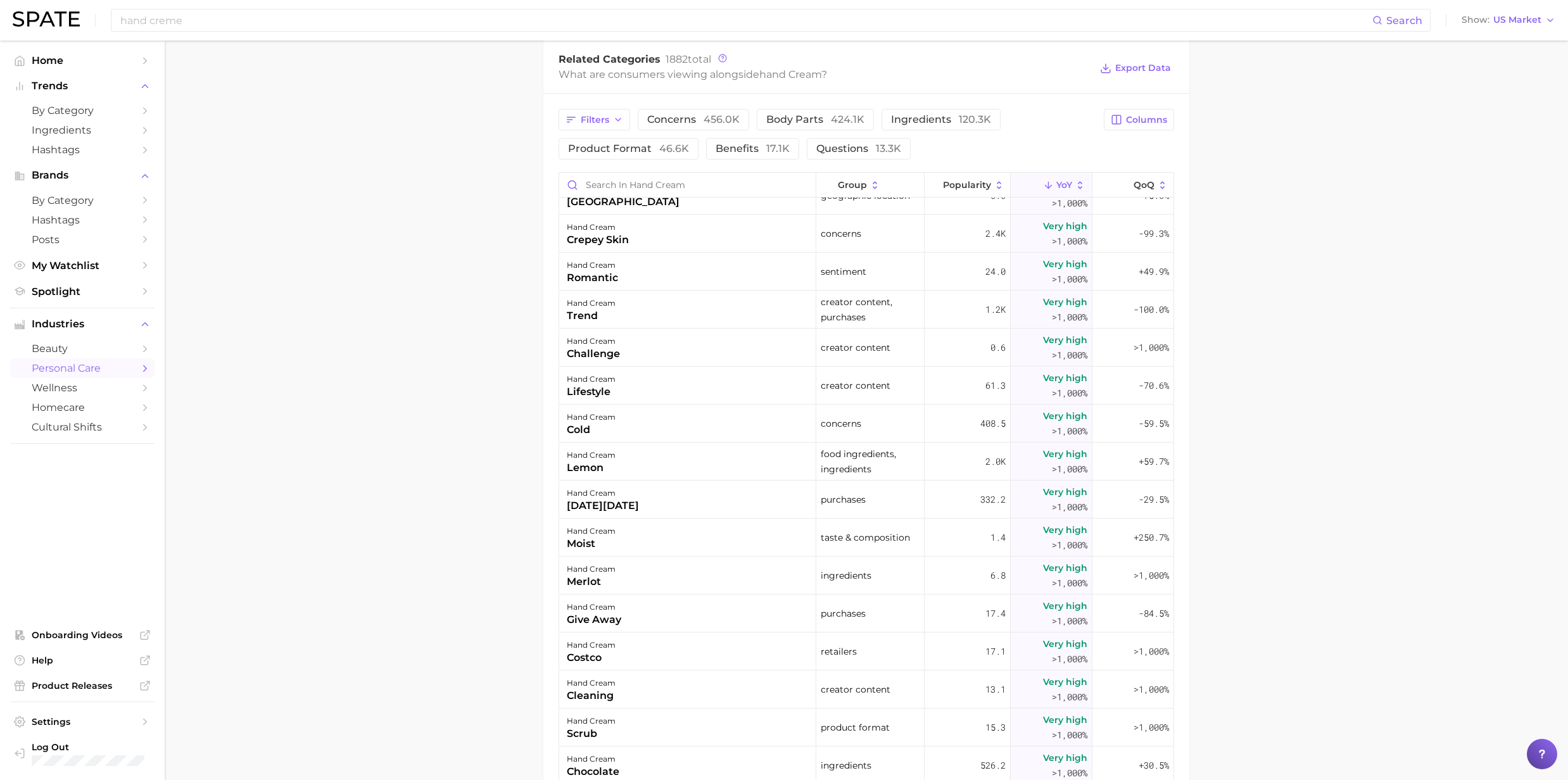
scroll to position [0, 0]
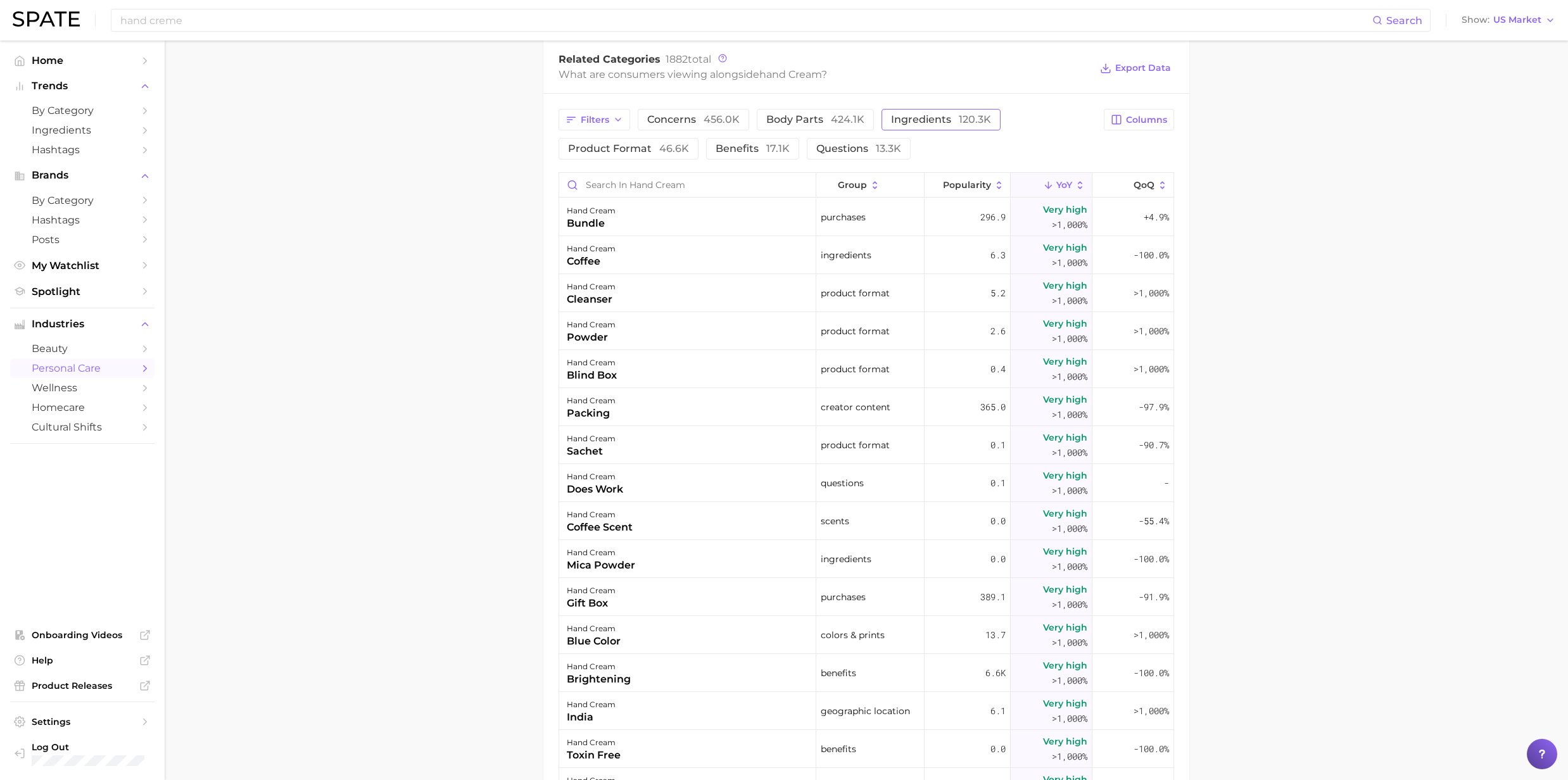
click at [902, 121] on span "ingredients 120.3k" at bounding box center [941, 119] width 100 height 10
click at [1078, 184] on icon at bounding box center [1081, 185] width 5 height 8
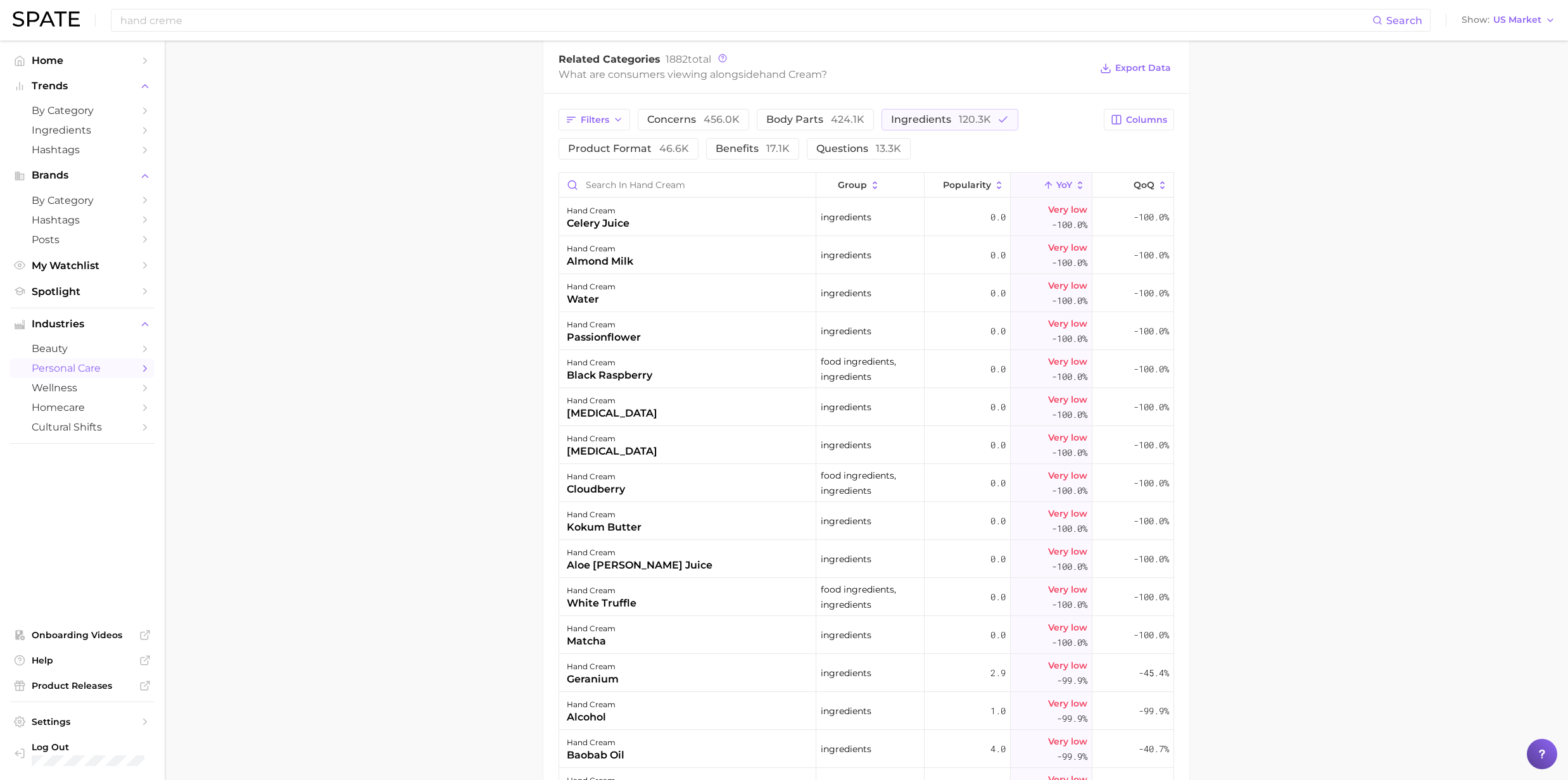
click at [1075, 183] on icon at bounding box center [1081, 185] width 11 height 11
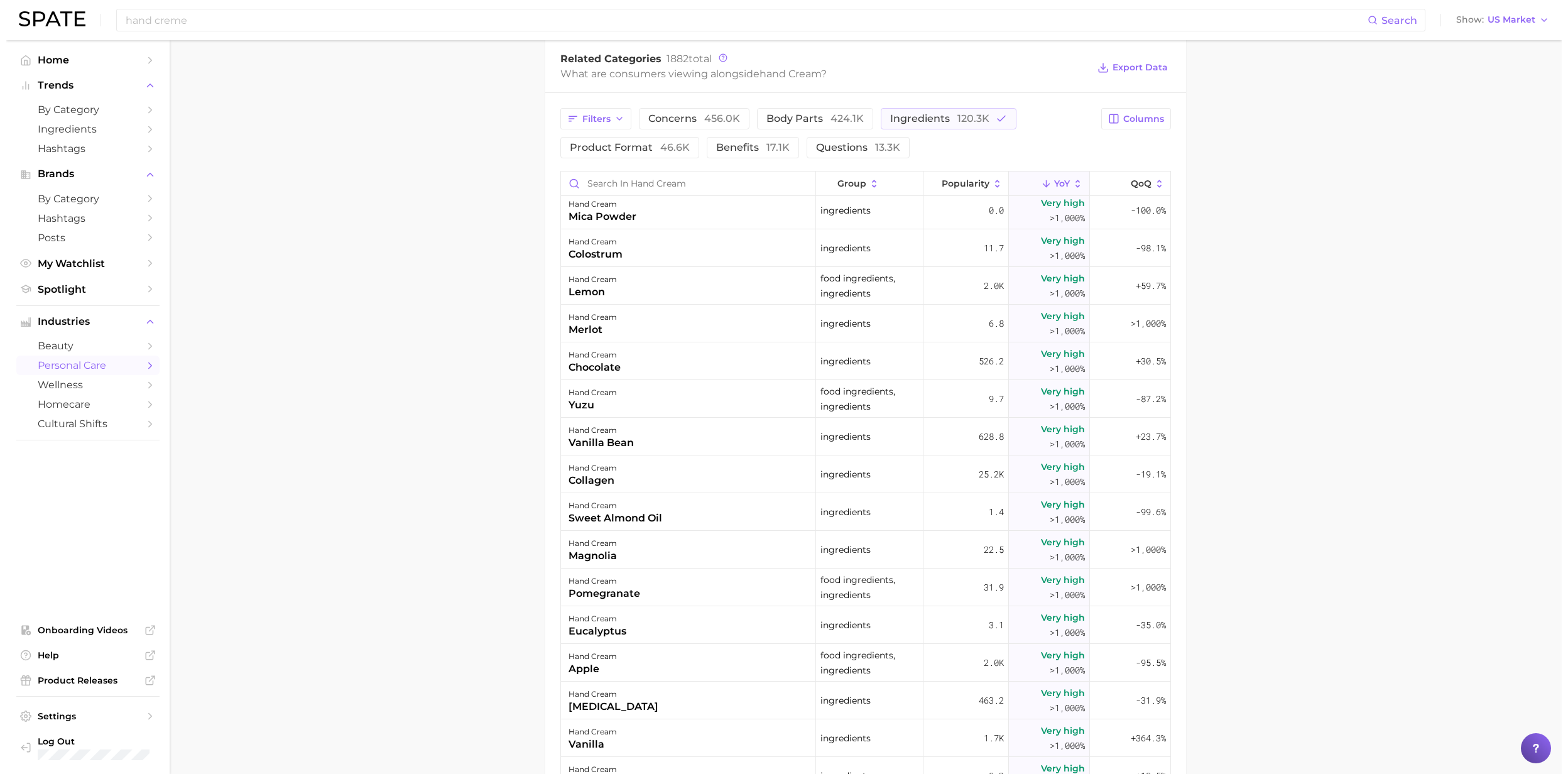
scroll to position [85, 0]
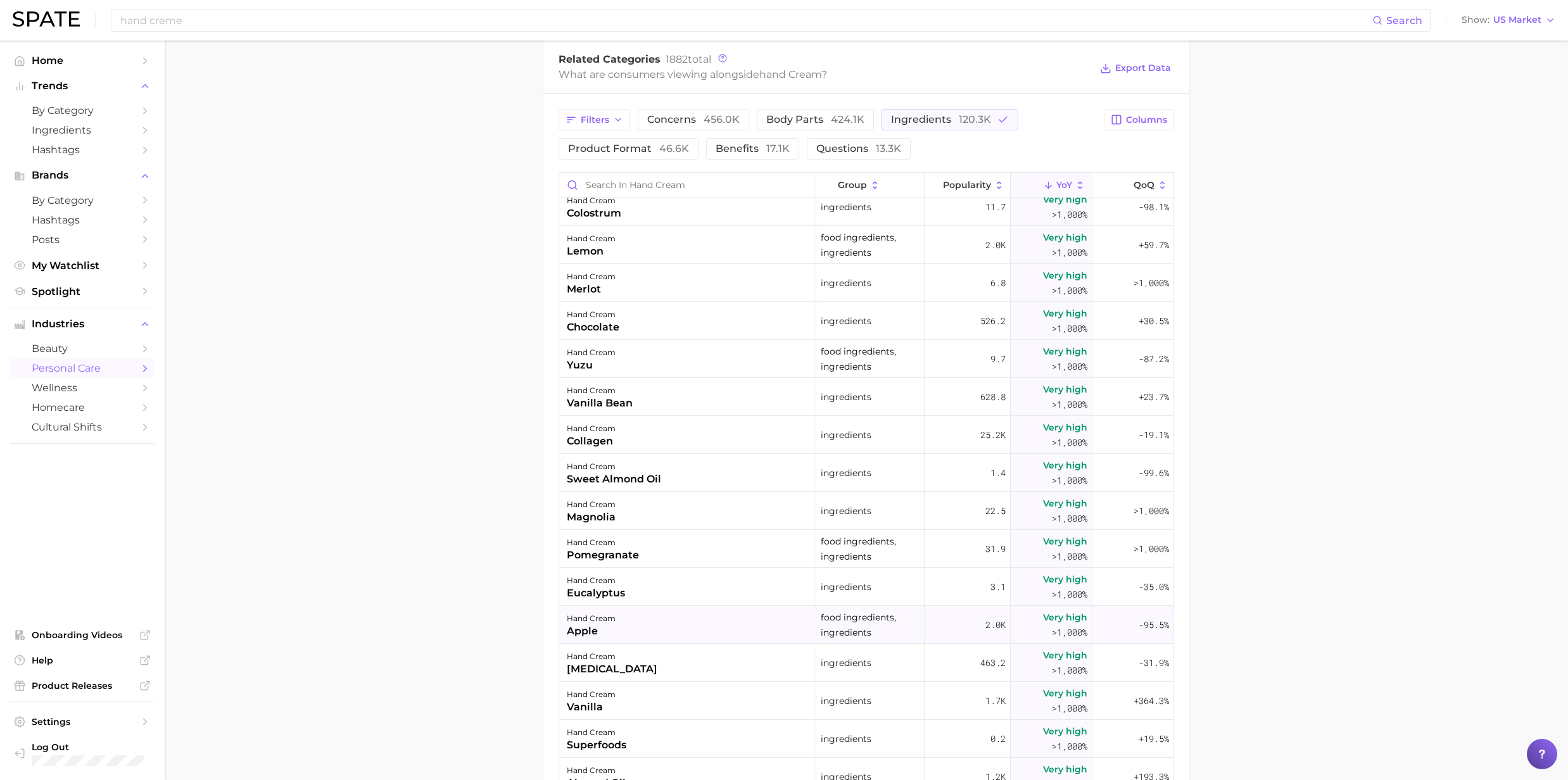
click at [575, 622] on div "hand cream" at bounding box center [592, 618] width 49 height 15
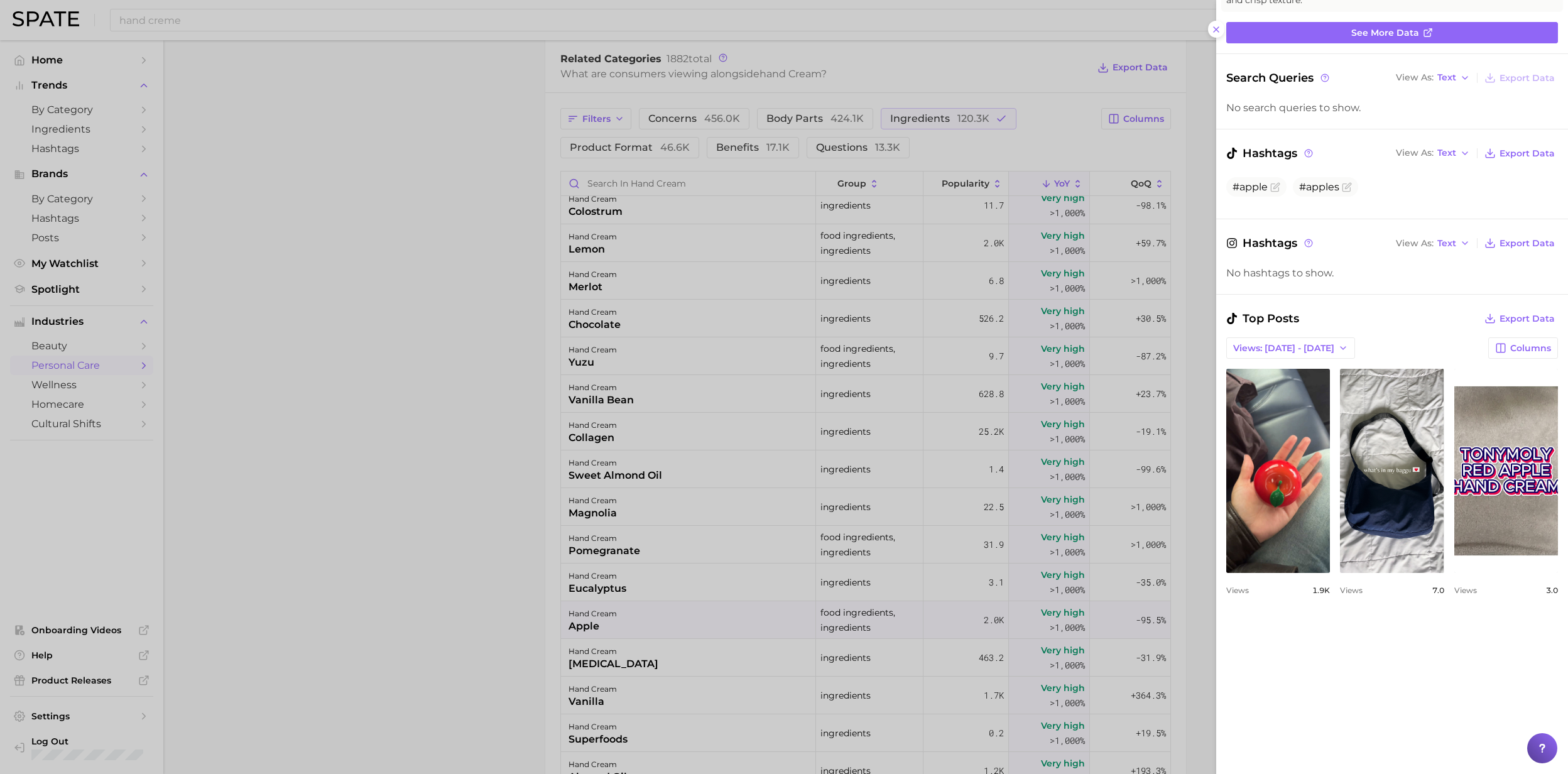
scroll to position [0, 0]
